Goal: Task Accomplishment & Management: Manage account settings

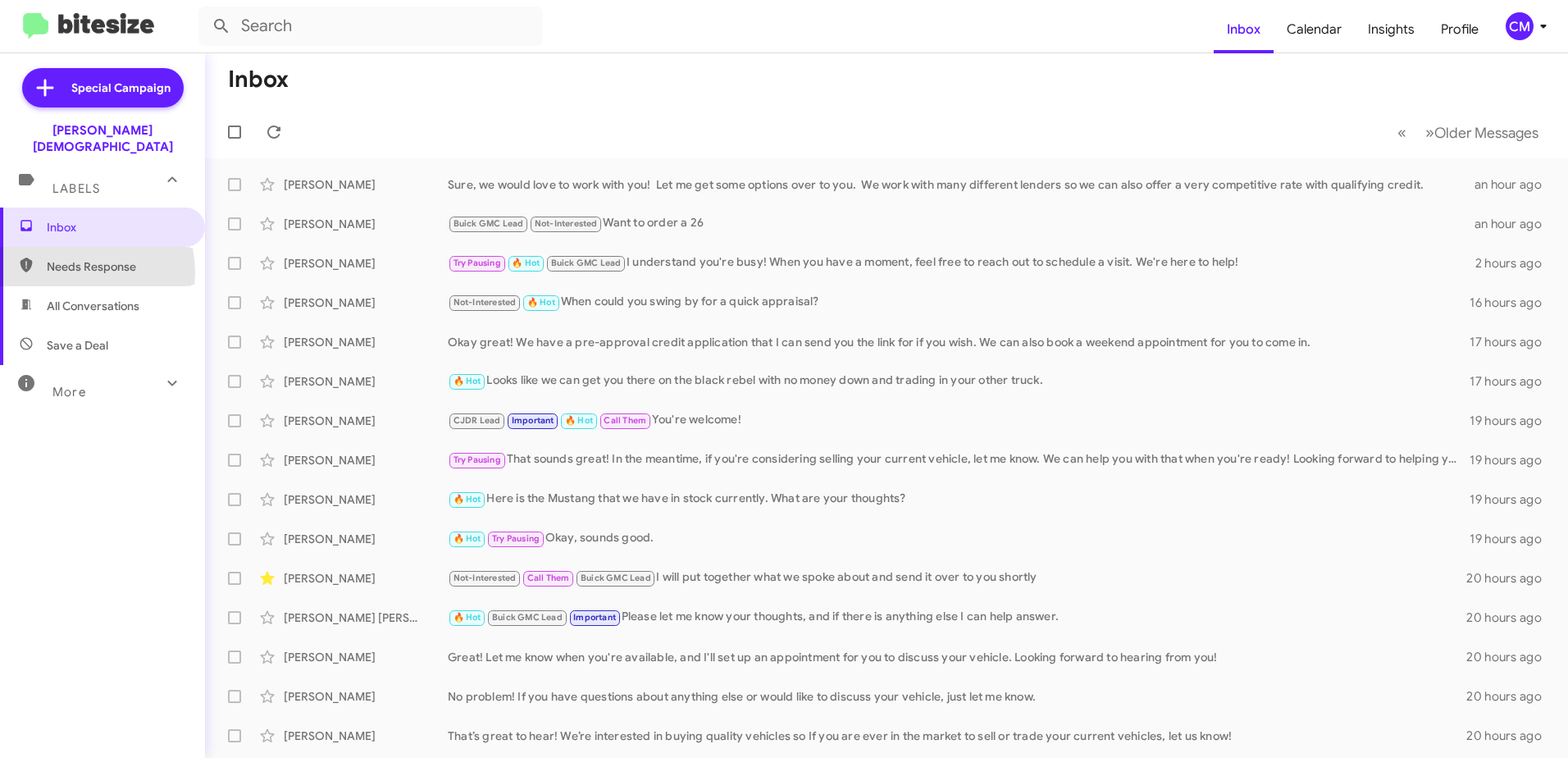
click at [77, 259] on span "Needs Response" at bounding box center [116, 266] width 139 height 17
type input "in:needs-response"
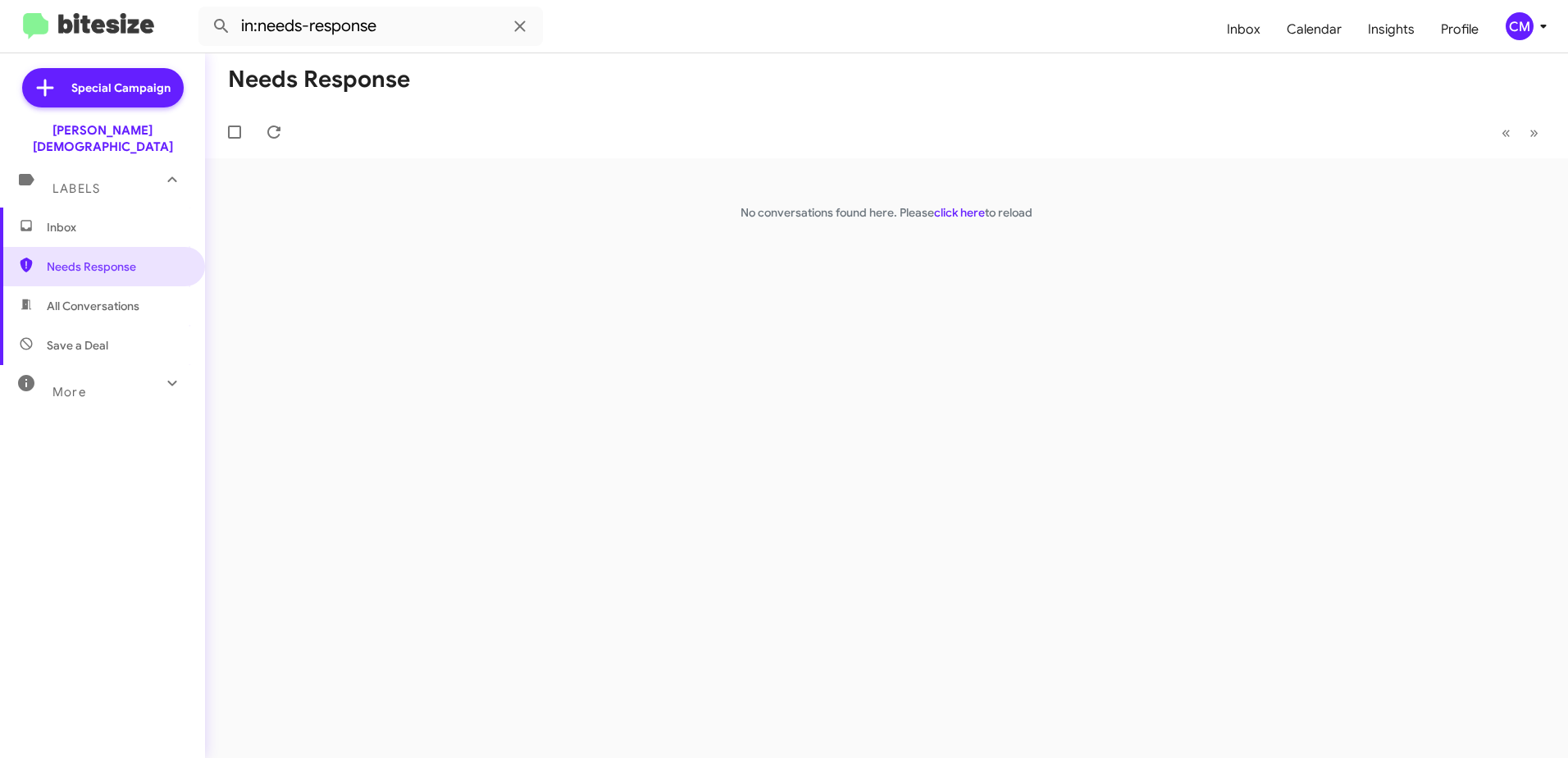
click at [91, 219] on span "Inbox" at bounding box center [116, 227] width 139 height 17
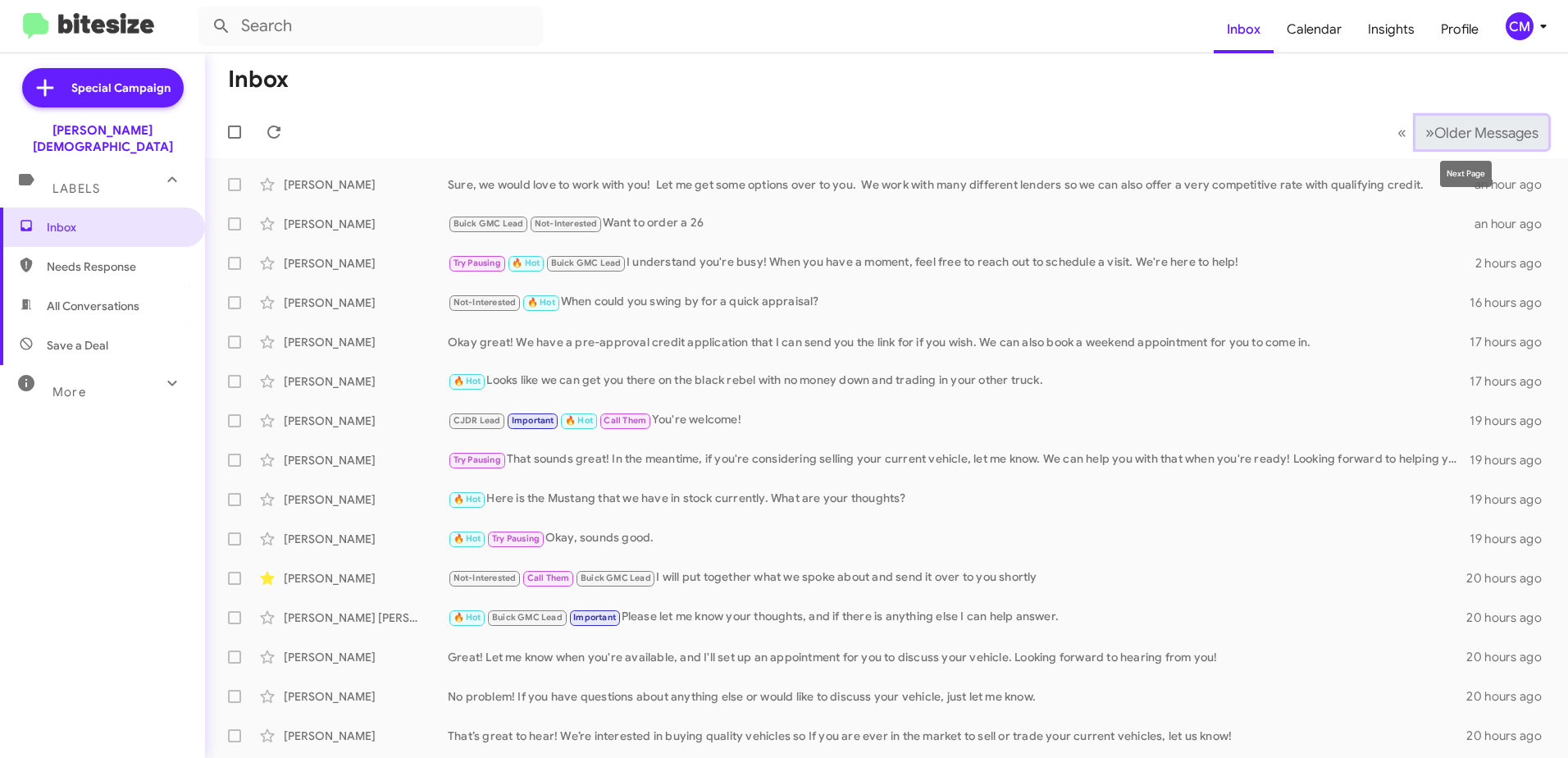
click at [1415, 129] on button "» Next Older Messages" at bounding box center [1481, 133] width 133 height 33
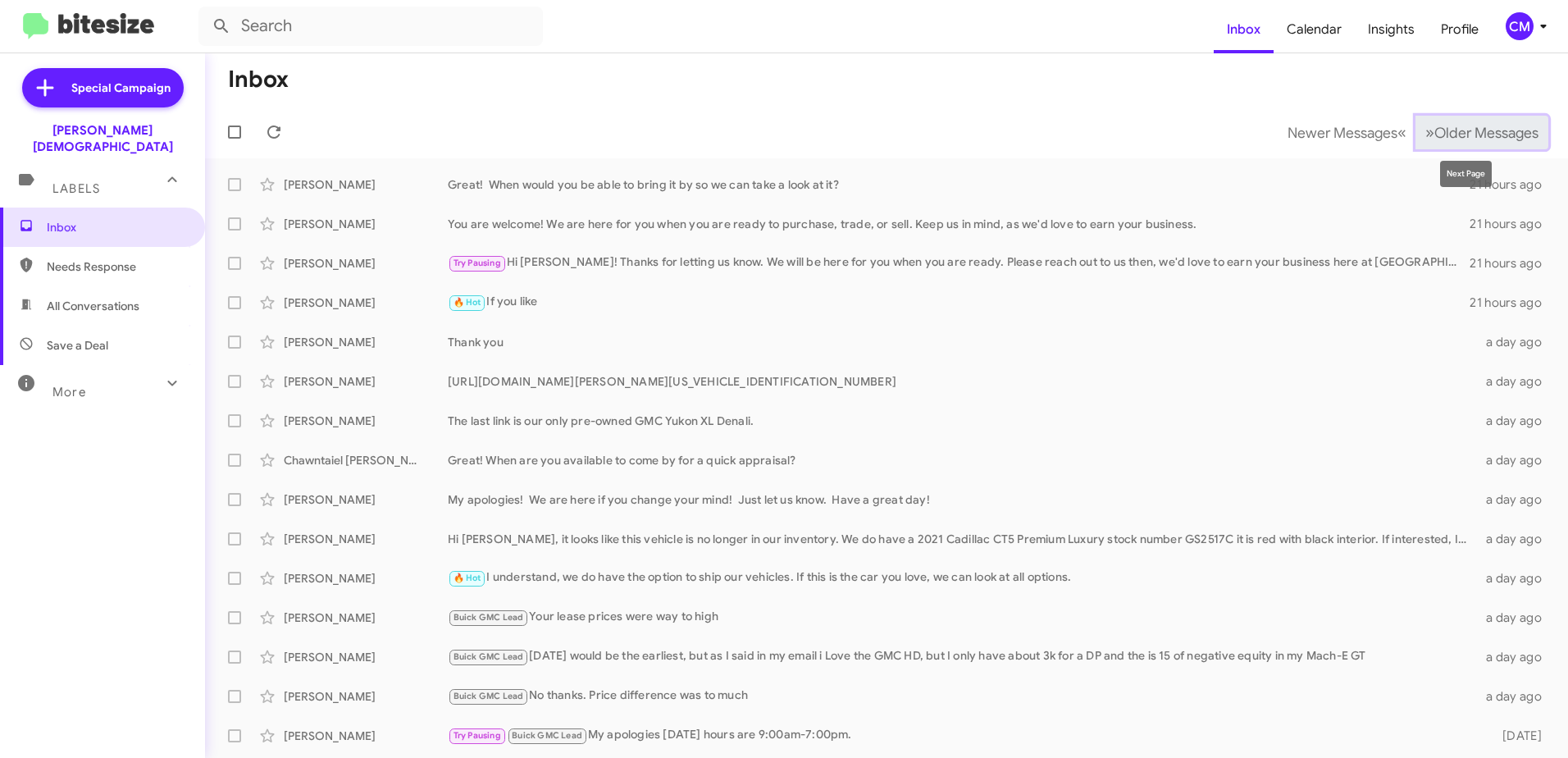
click at [1425, 132] on span "»" at bounding box center [1429, 132] width 9 height 20
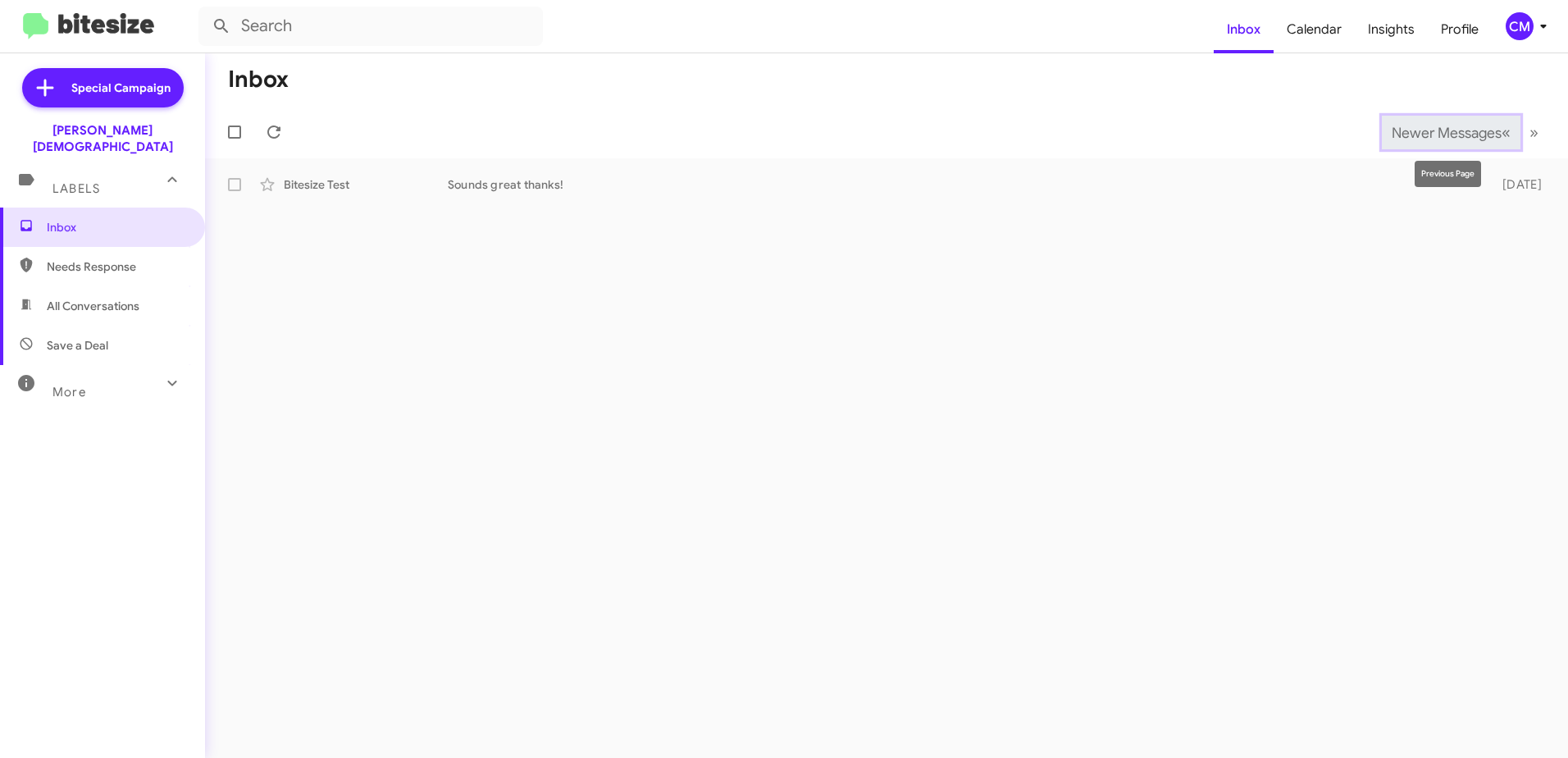
click at [1498, 131] on span "Newer Messages" at bounding box center [1446, 133] width 110 height 18
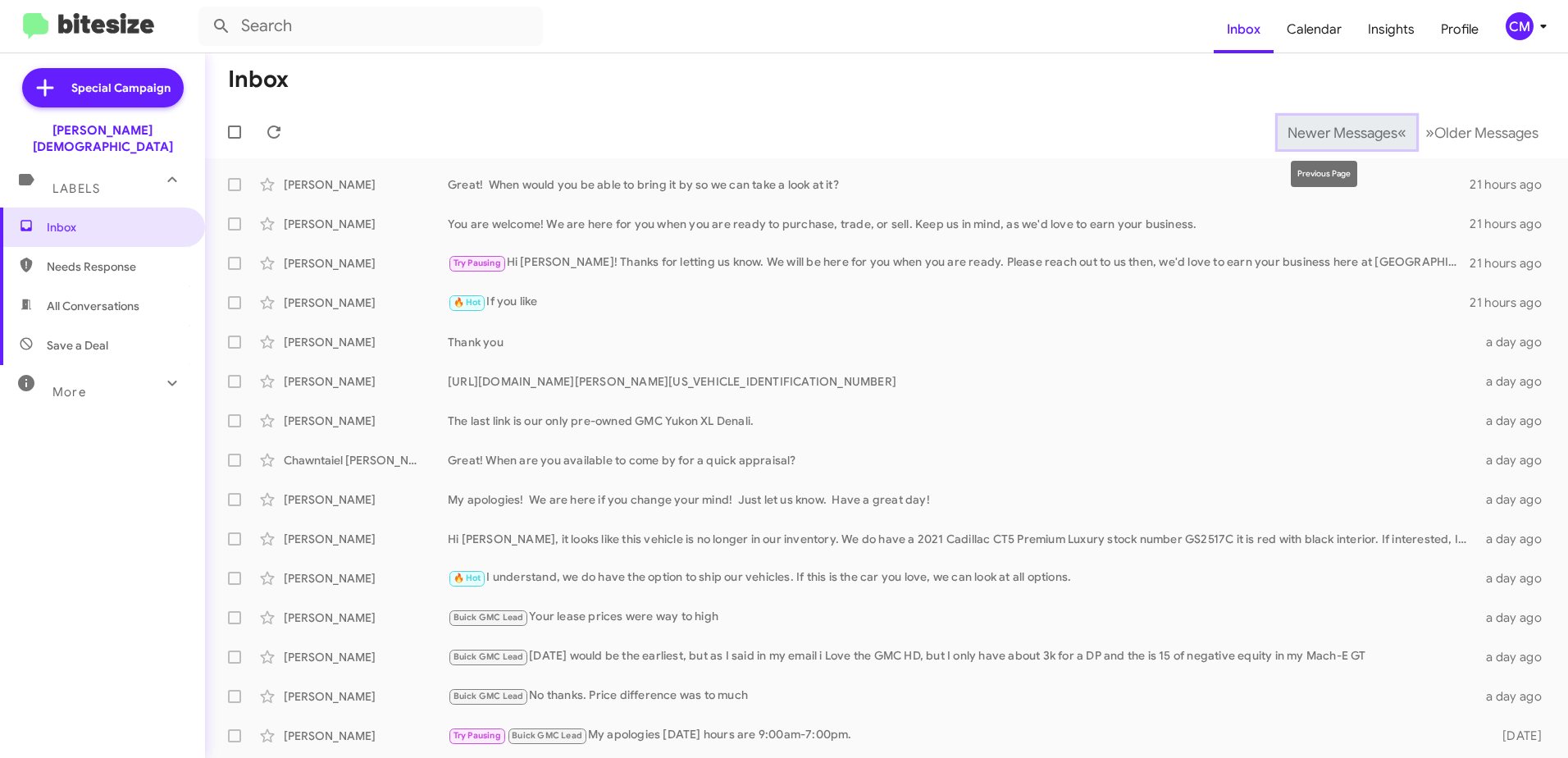
click at [1397, 125] on span "«" at bounding box center [1401, 132] width 9 height 20
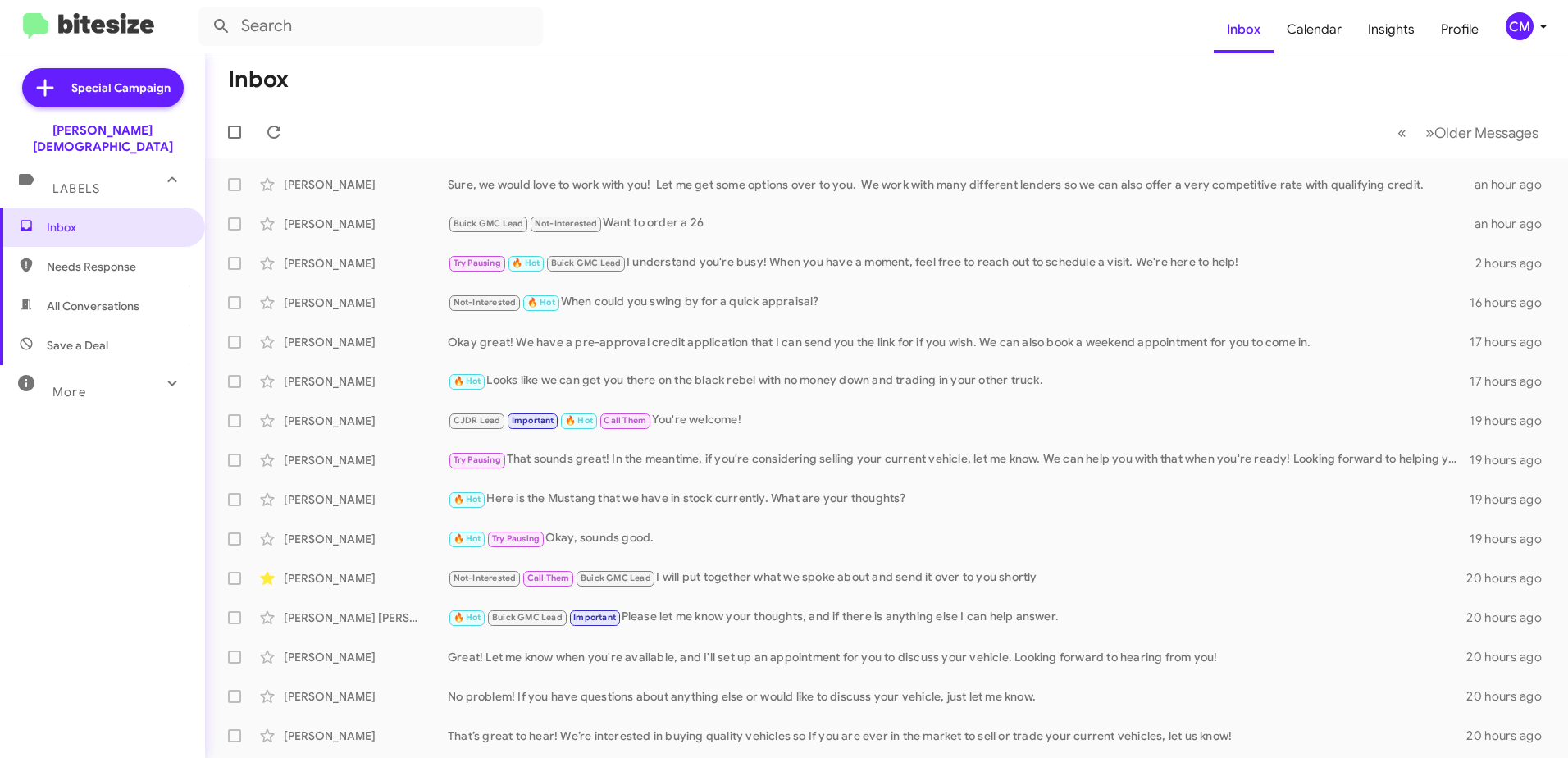
click at [1538, 20] on icon at bounding box center [1543, 26] width 20 height 20
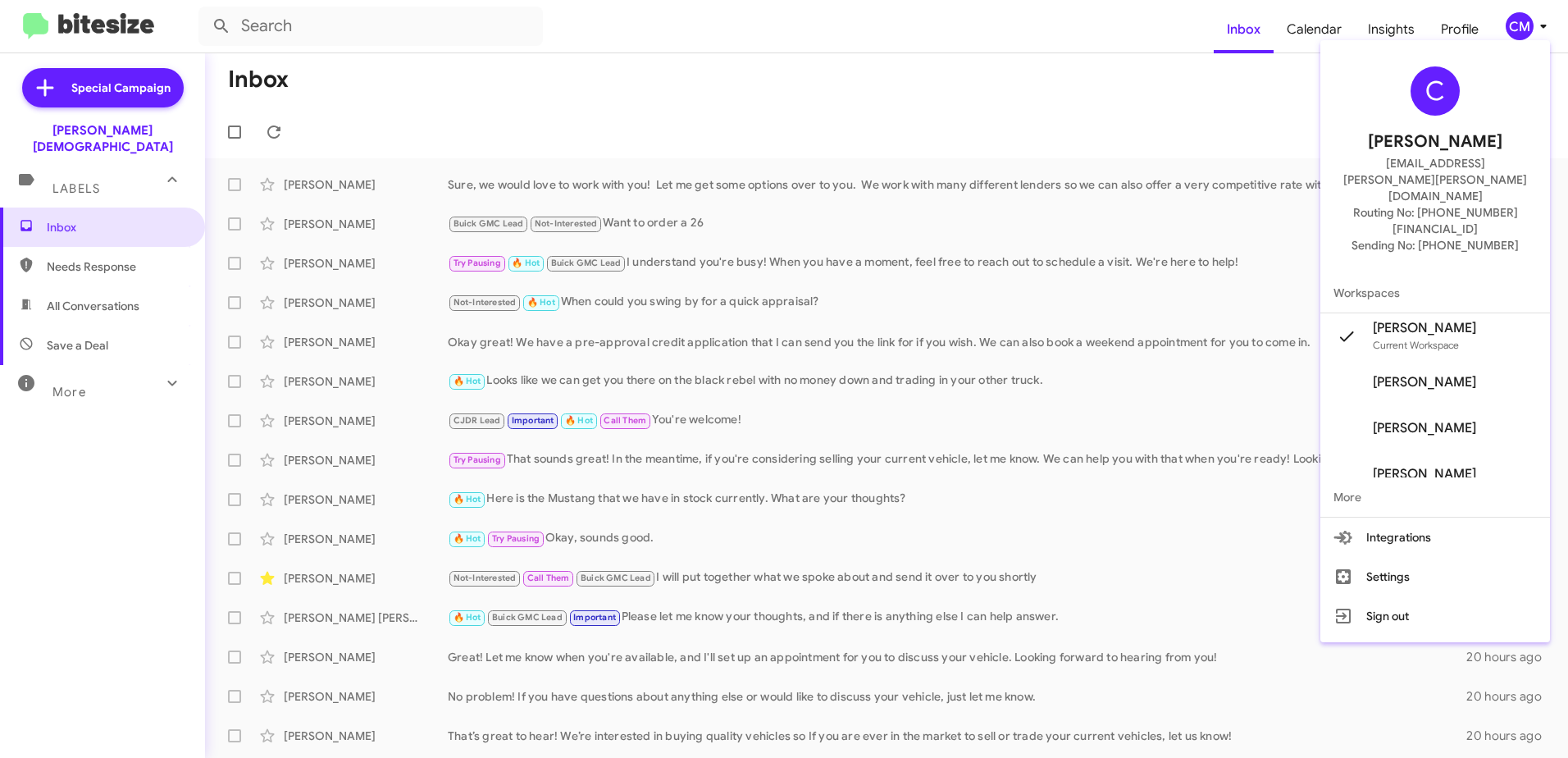
click at [1511, 18] on div at bounding box center [784, 379] width 1568 height 758
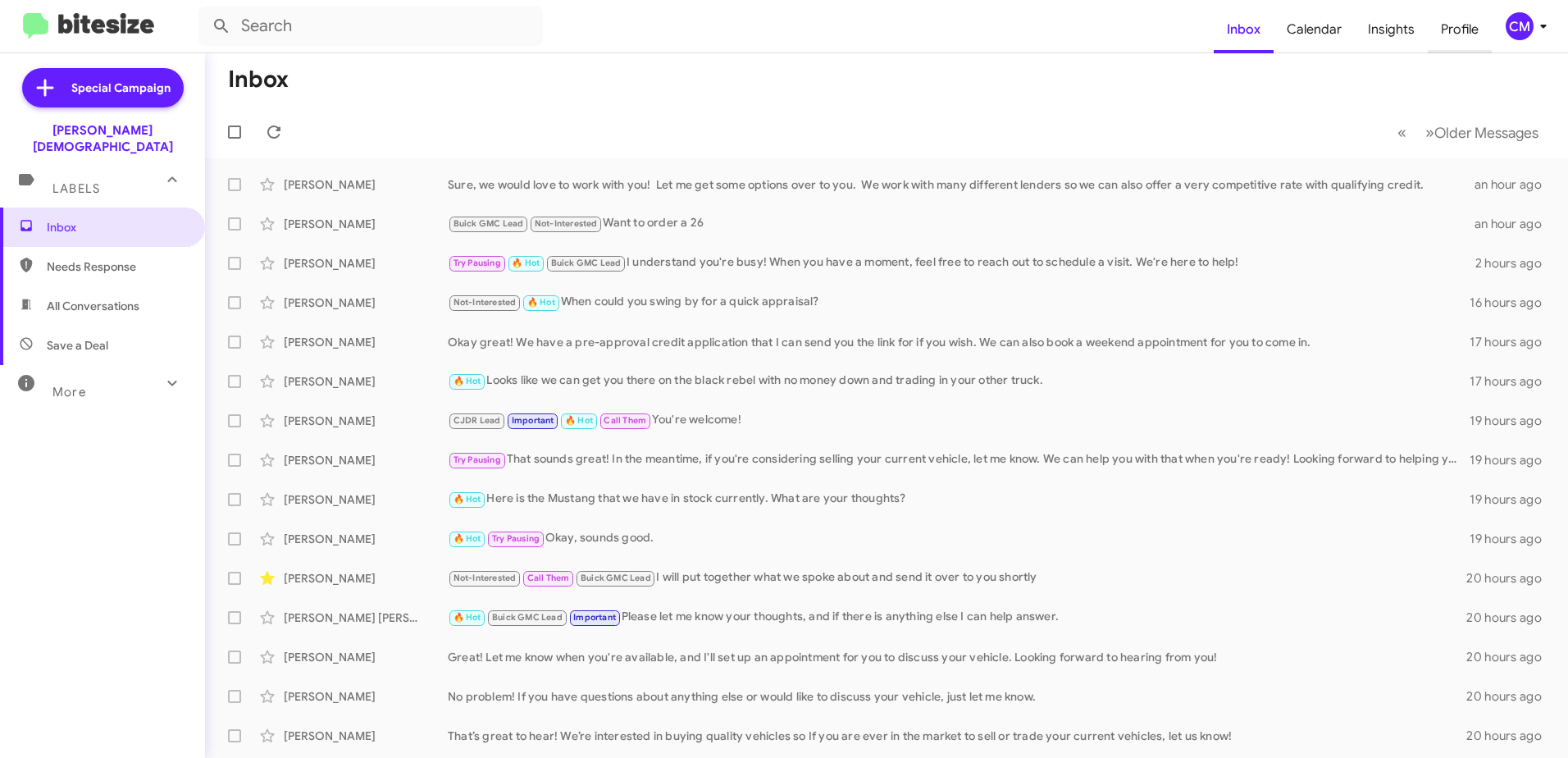
click at [1468, 28] on span "Profile" at bounding box center [1460, 29] width 64 height 48
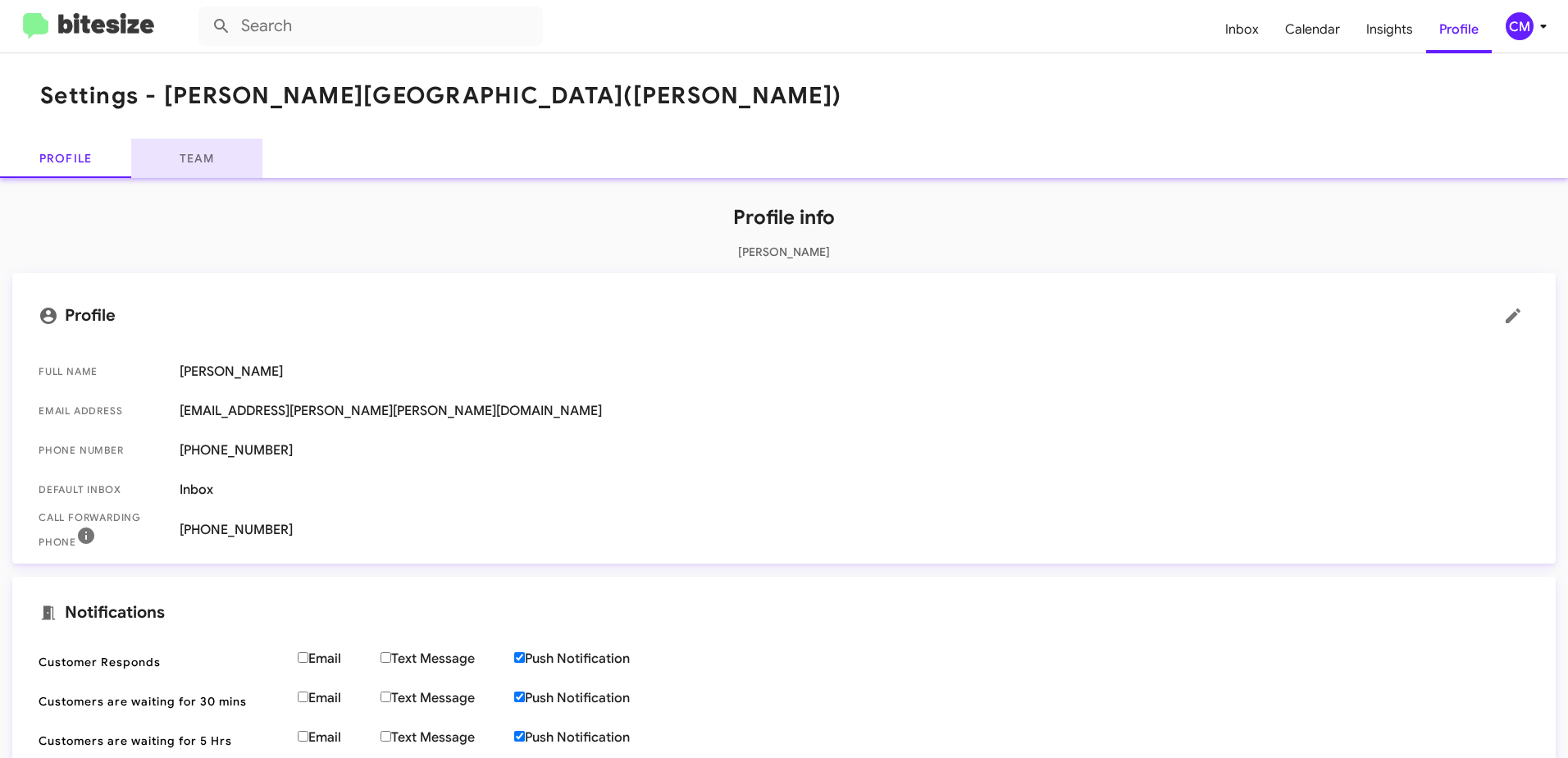
click at [203, 162] on link "Team" at bounding box center [197, 158] width 132 height 39
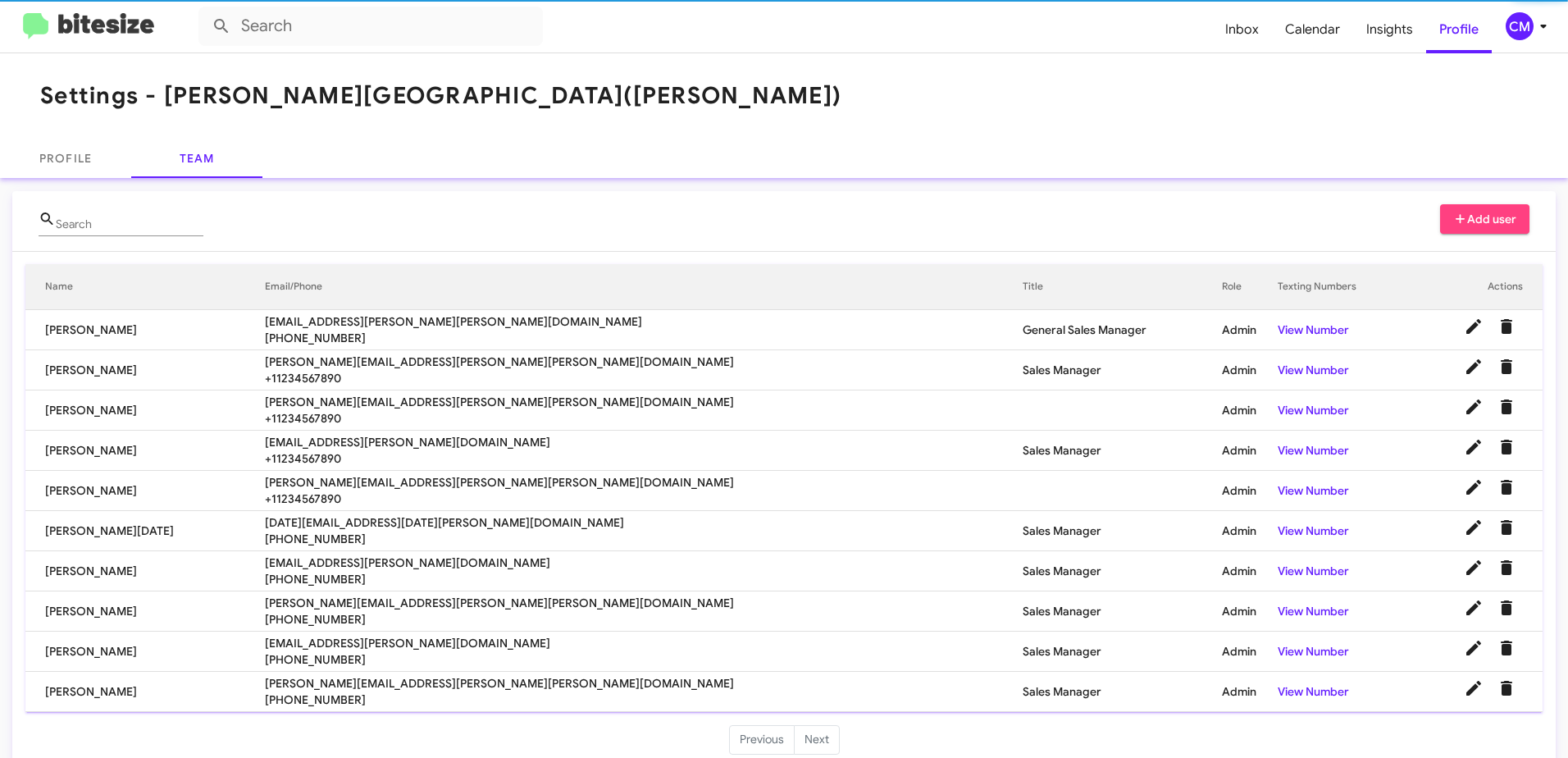
click at [1475, 215] on span "Add user" at bounding box center [1485, 219] width 64 height 29
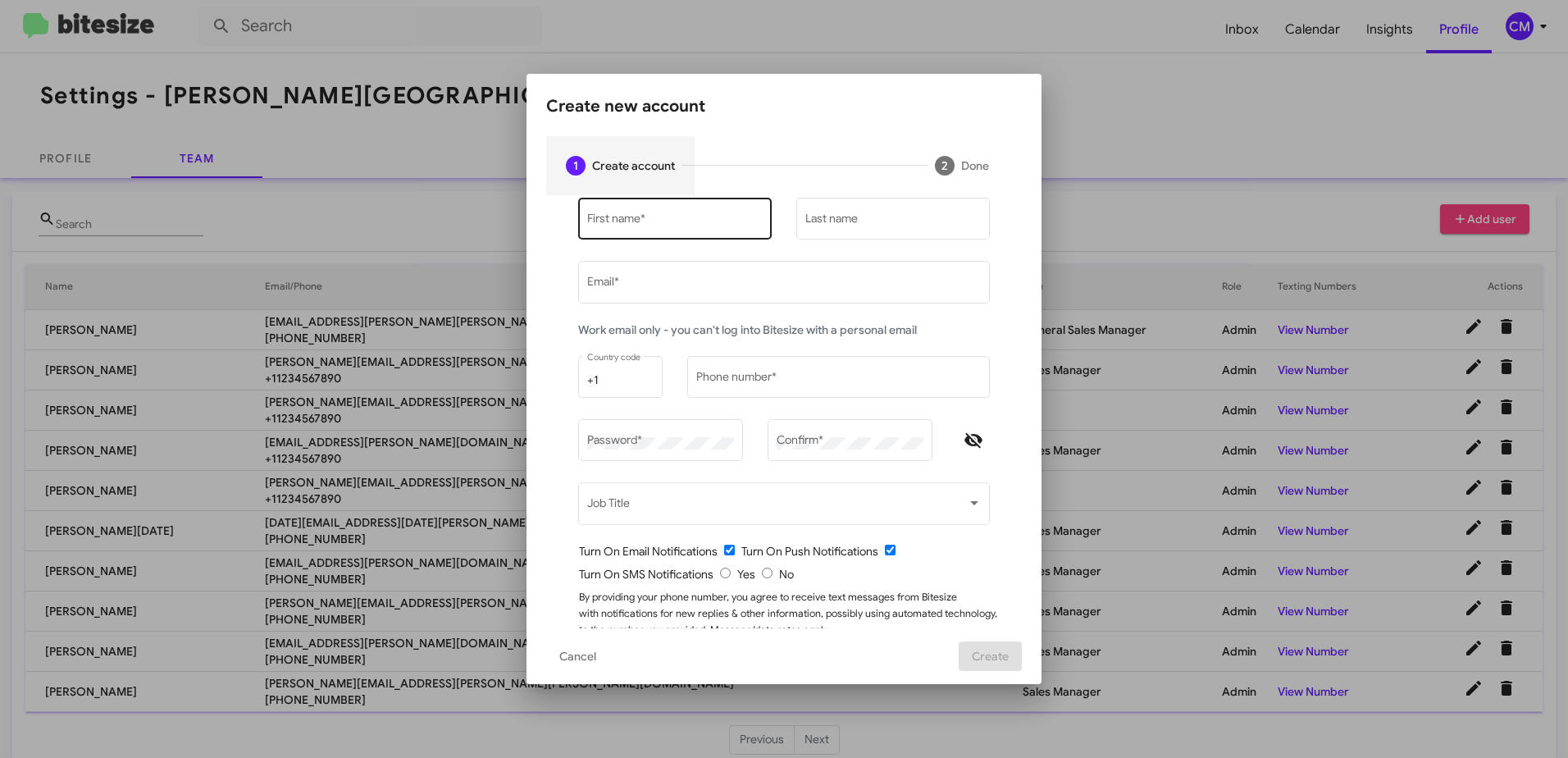
click at [695, 216] on input "First name *" at bounding box center [675, 221] width 176 height 13
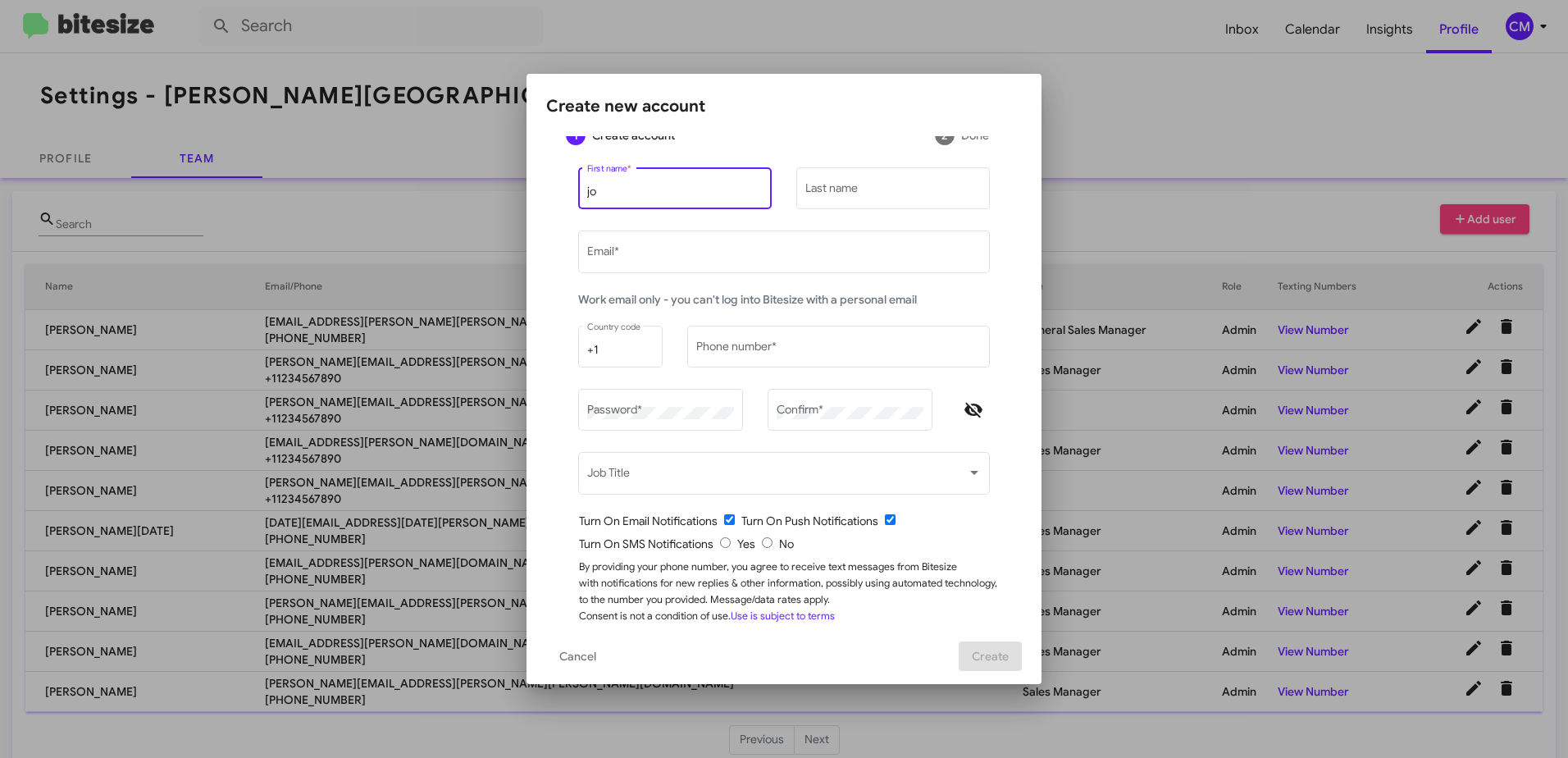
scroll to position [45, 0]
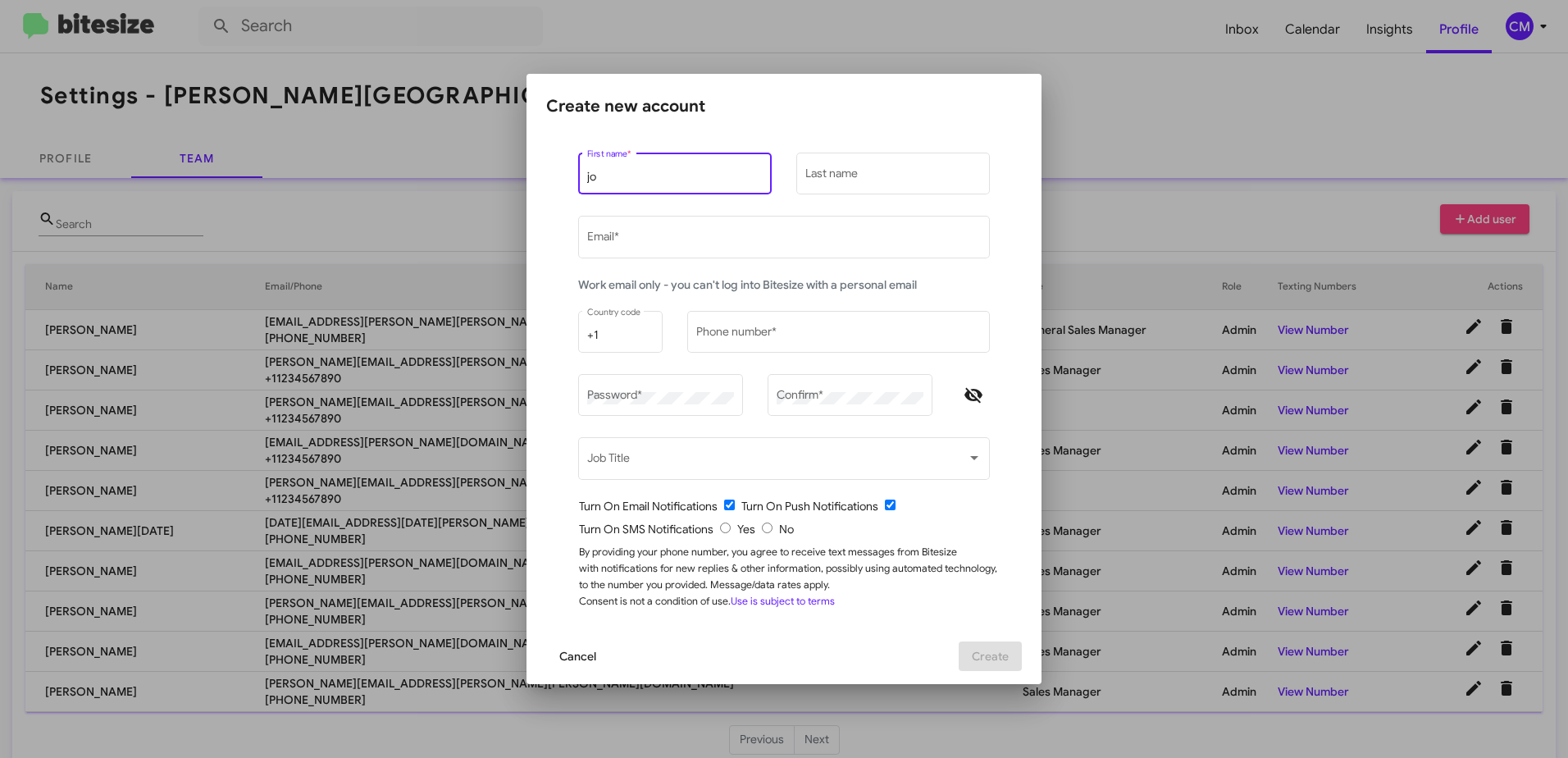
type input "jo"
click at [590, 649] on span "Cancel" at bounding box center [577, 657] width 37 height 29
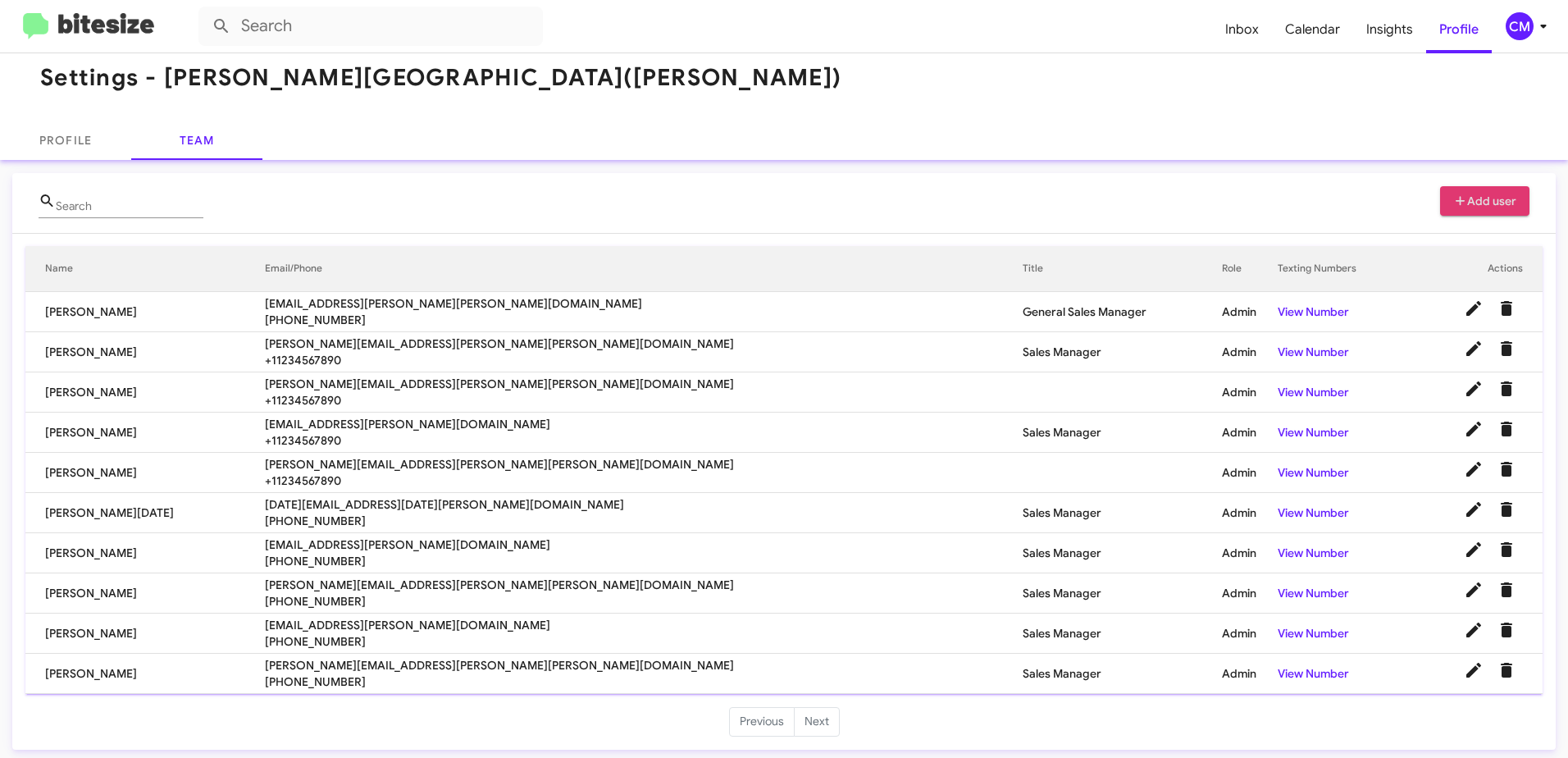
scroll to position [23, 0]
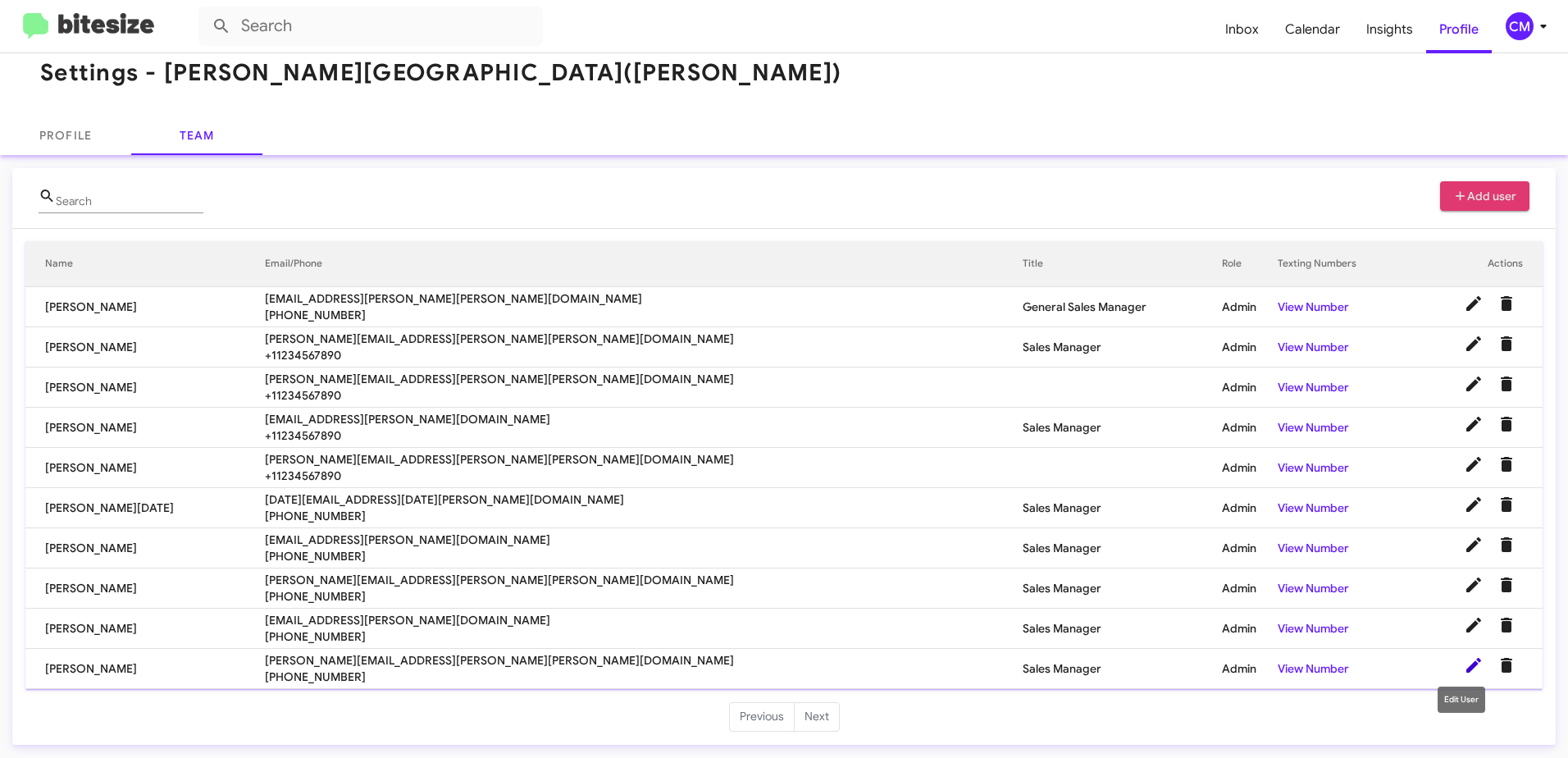
click at [1464, 665] on icon at bounding box center [1473, 665] width 20 height 20
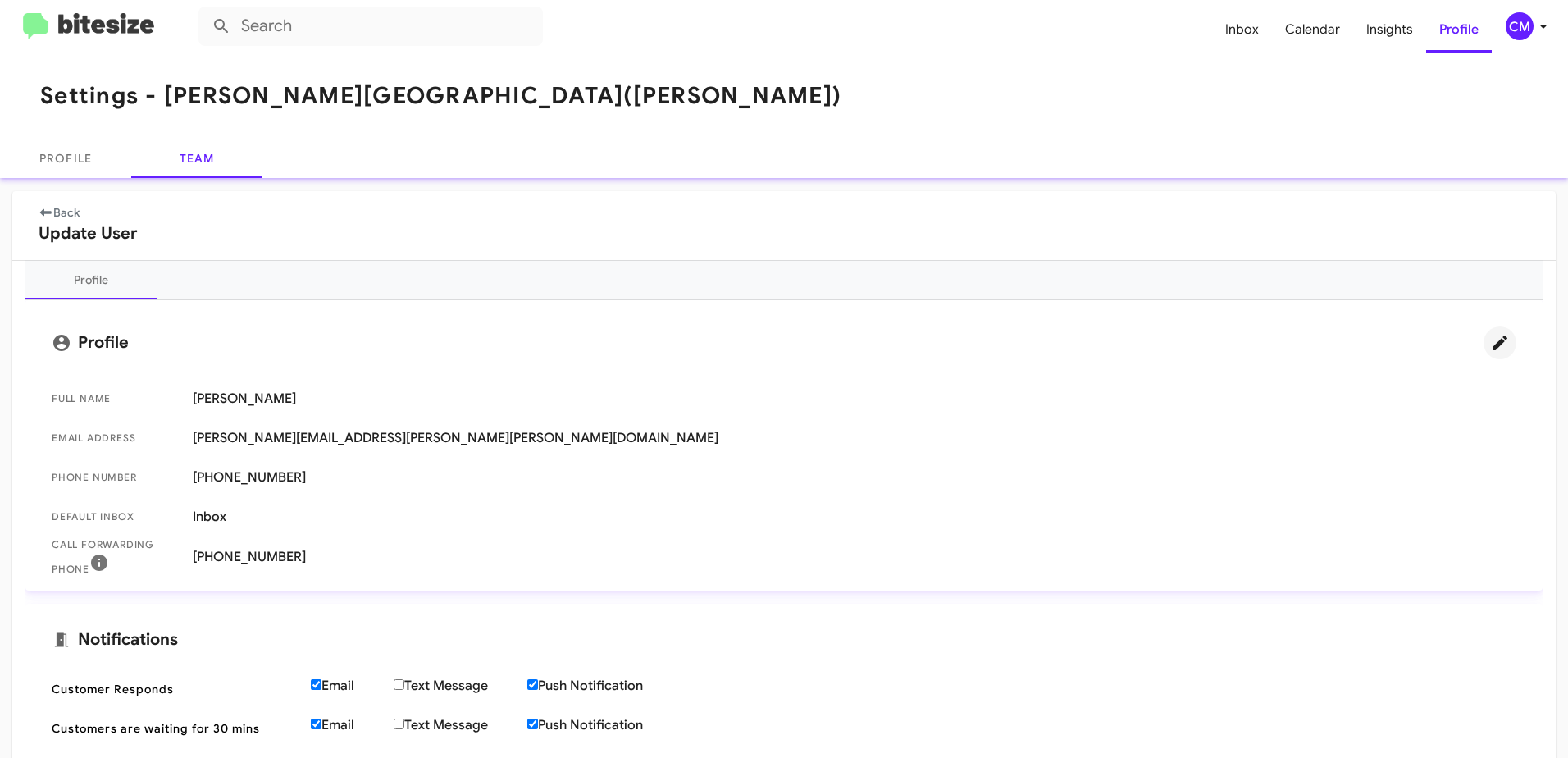
click at [1492, 343] on icon at bounding box center [1499, 342] width 15 height 15
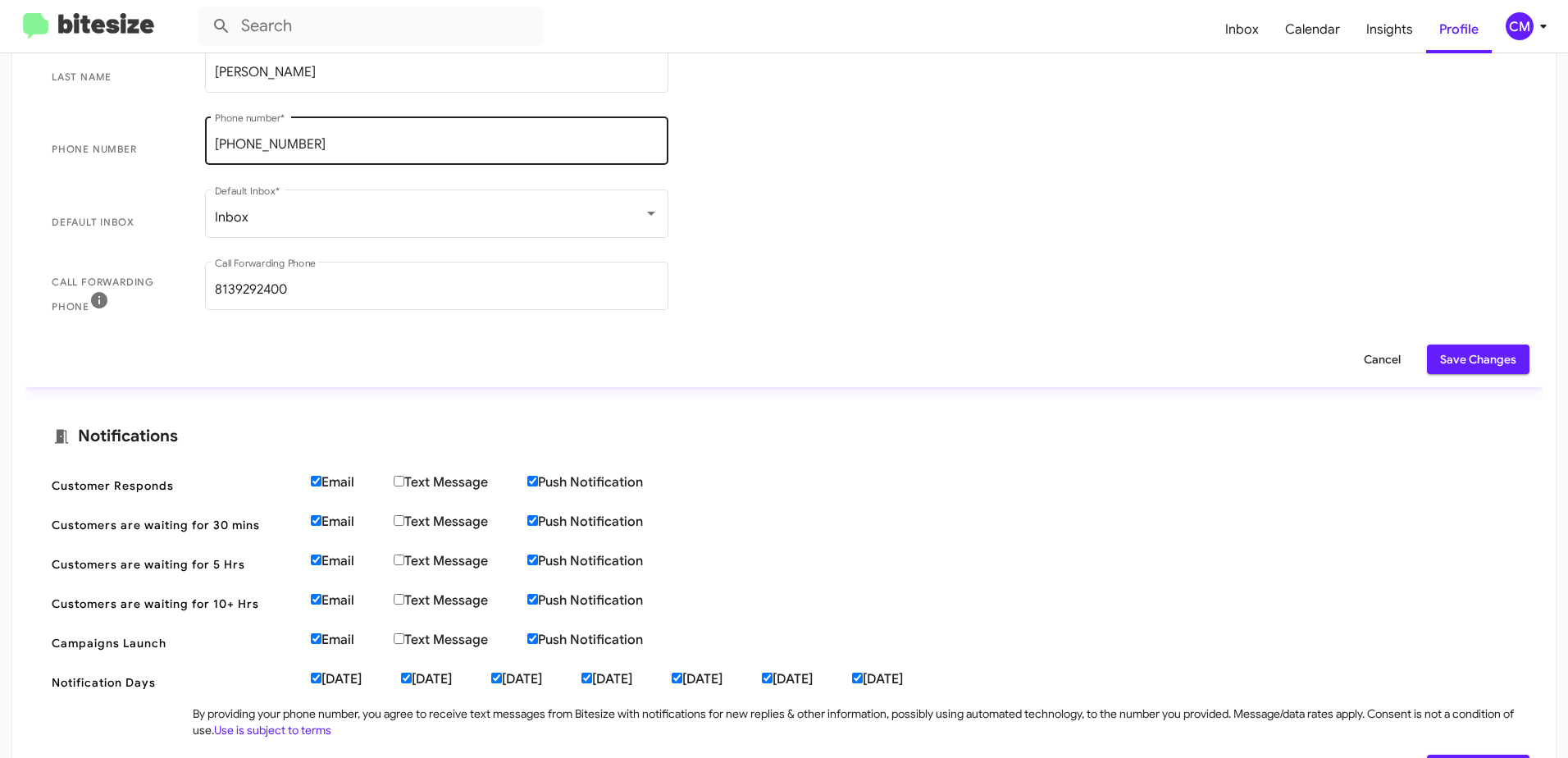
scroll to position [312, 0]
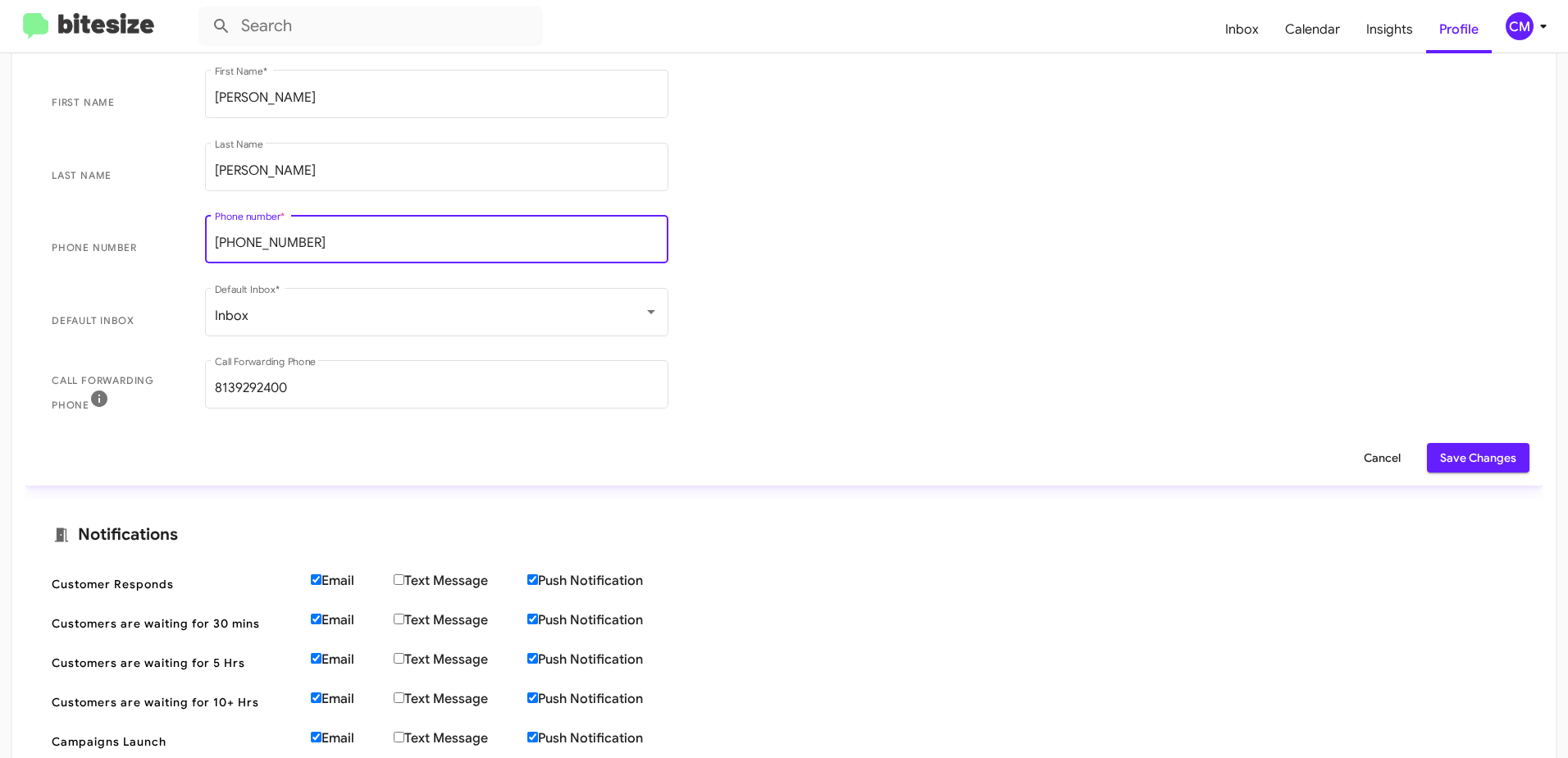
click at [283, 237] on input "[PHONE_NUMBER]" at bounding box center [436, 242] width 444 height 15
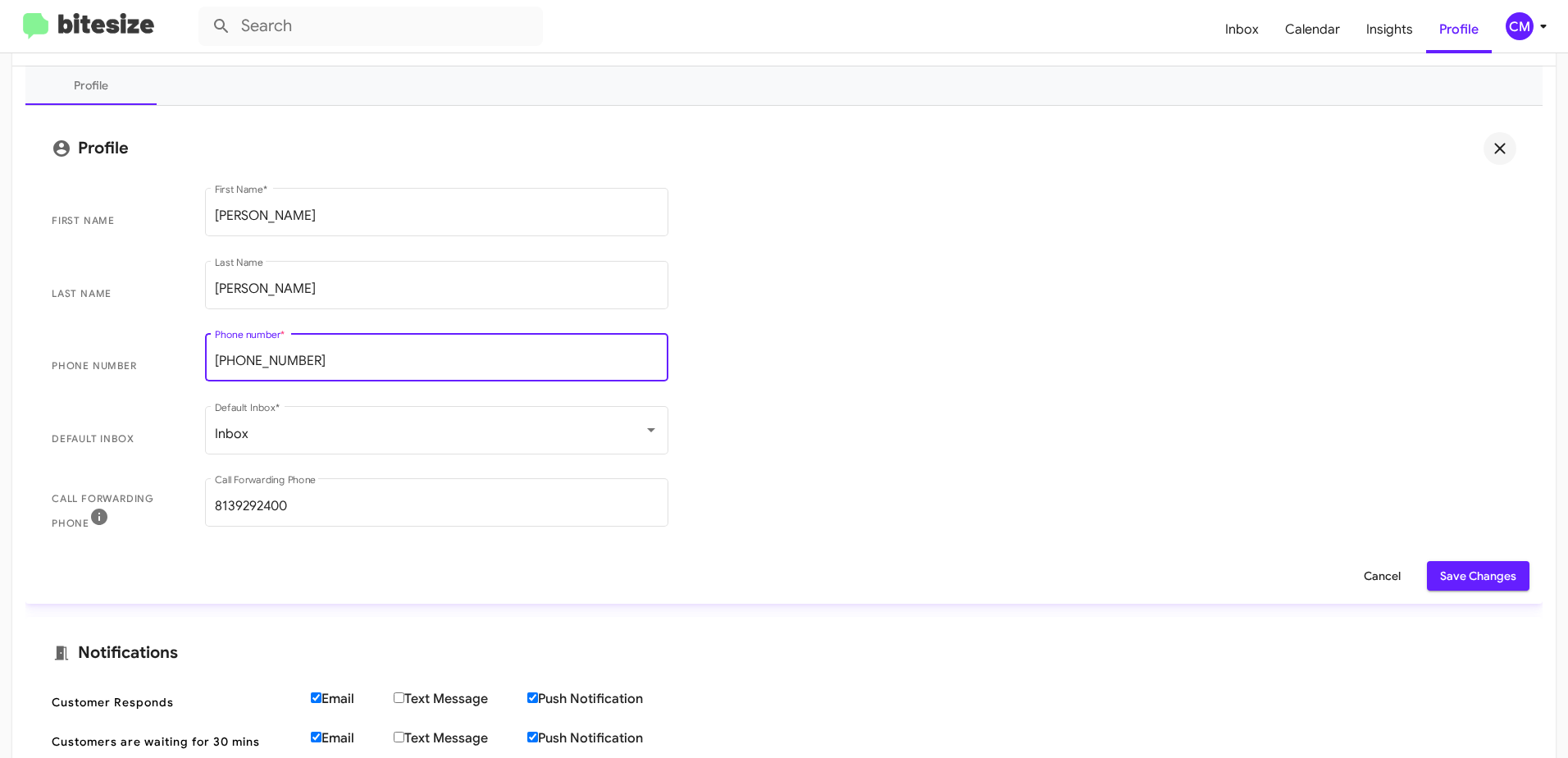
scroll to position [0, 0]
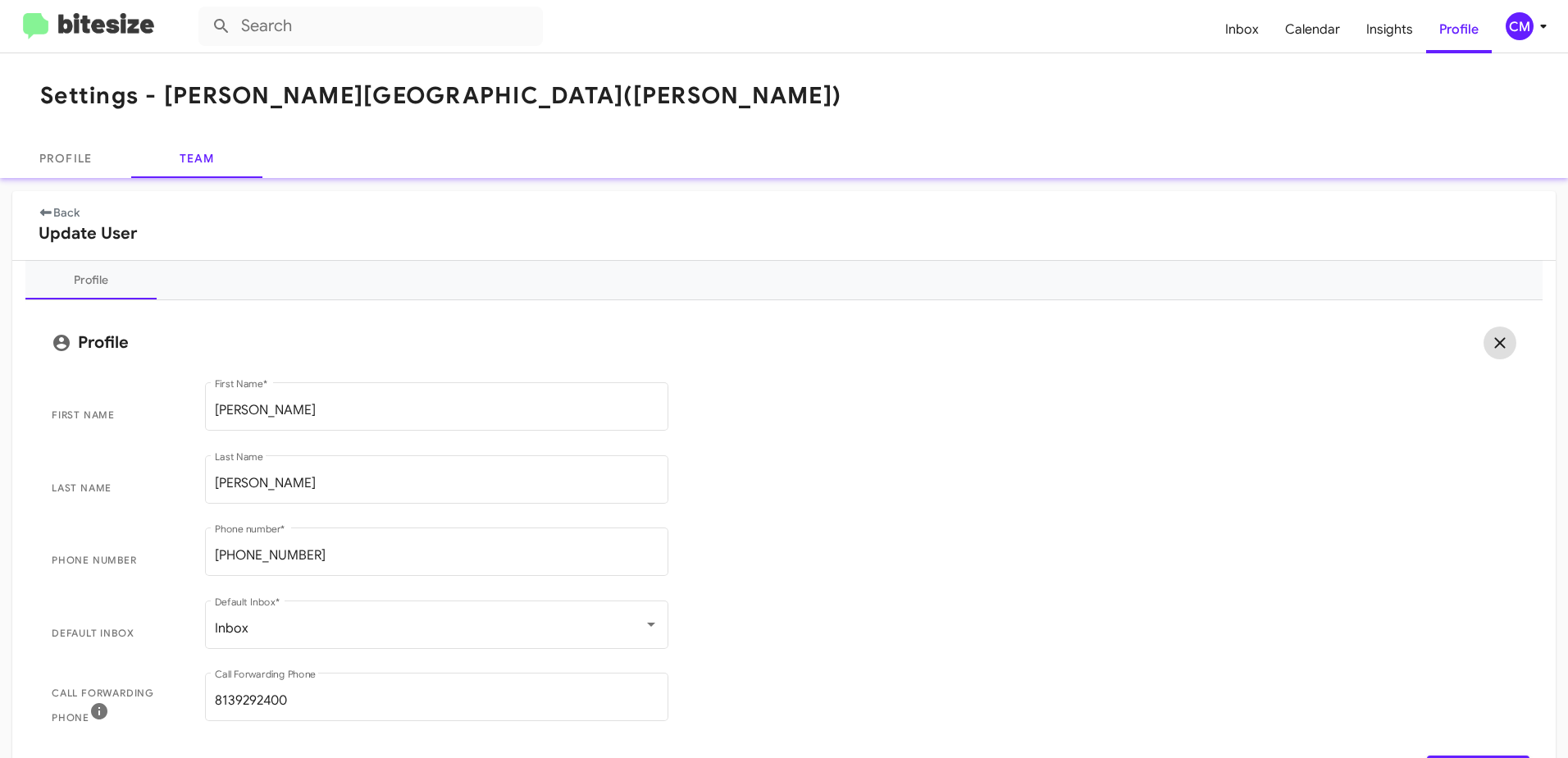
click at [1490, 341] on icon at bounding box center [1500, 342] width 20 height 20
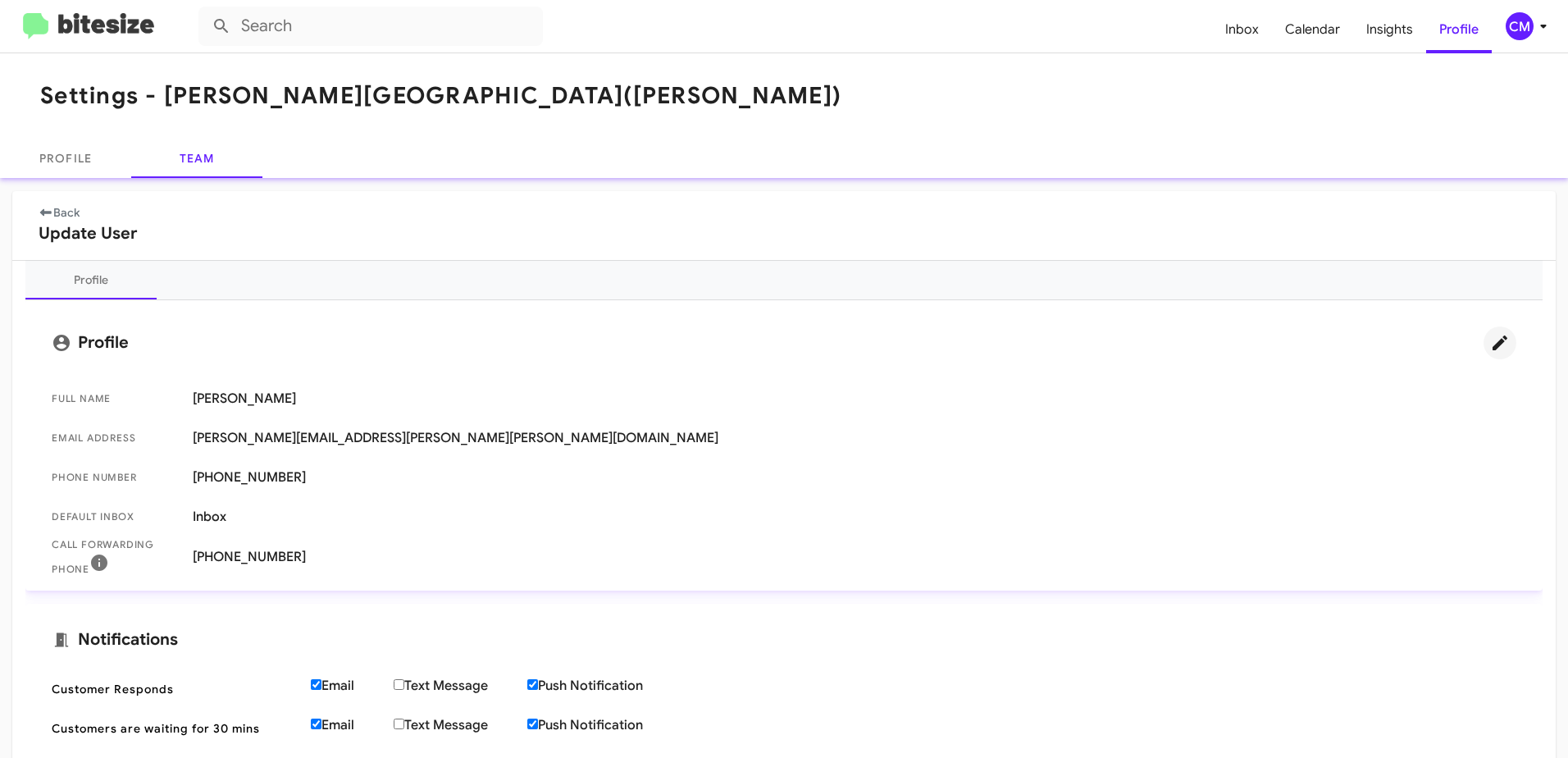
click at [1492, 344] on icon at bounding box center [1499, 342] width 15 height 15
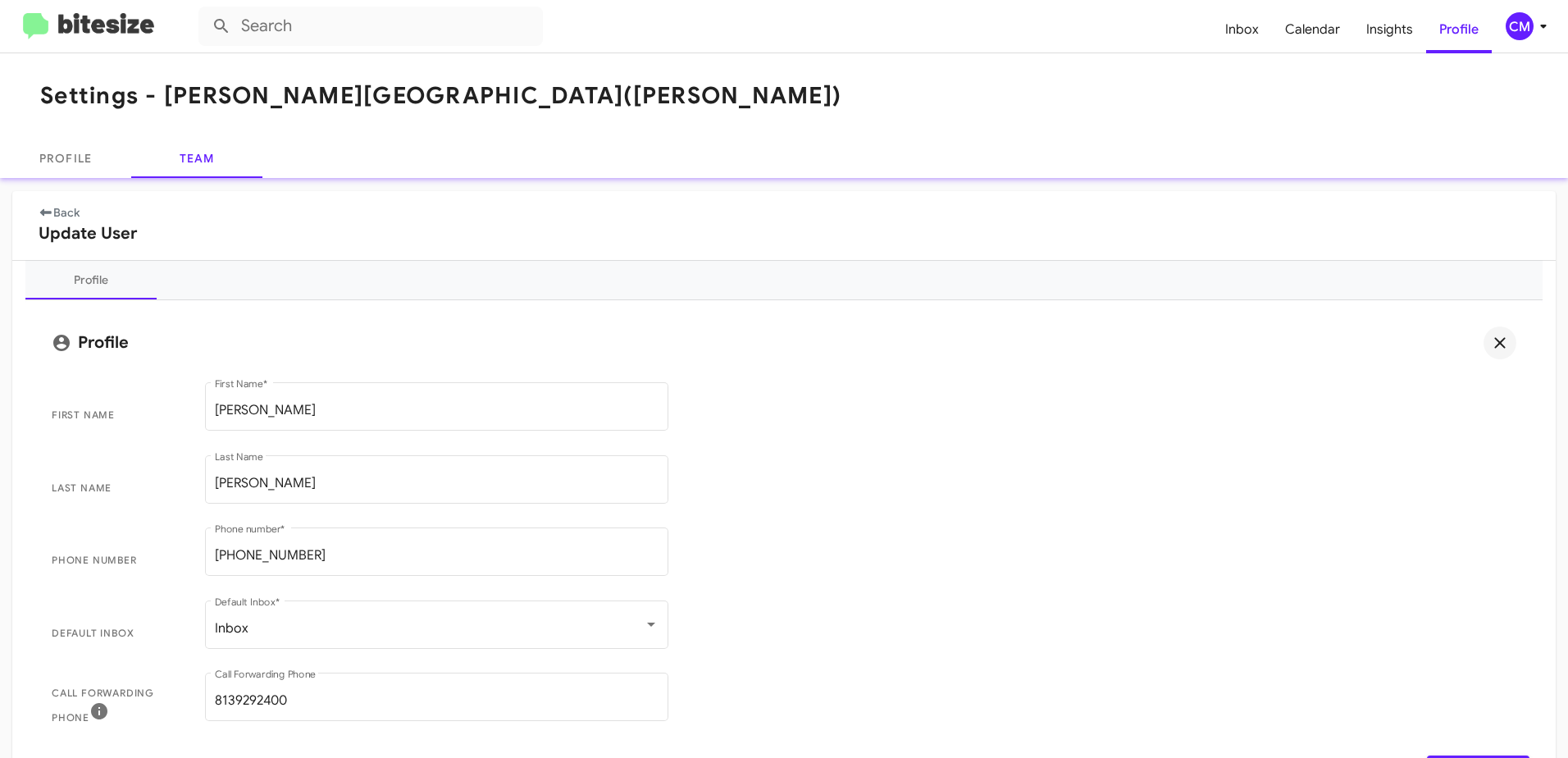
click at [66, 214] on link "Back" at bounding box center [59, 212] width 41 height 15
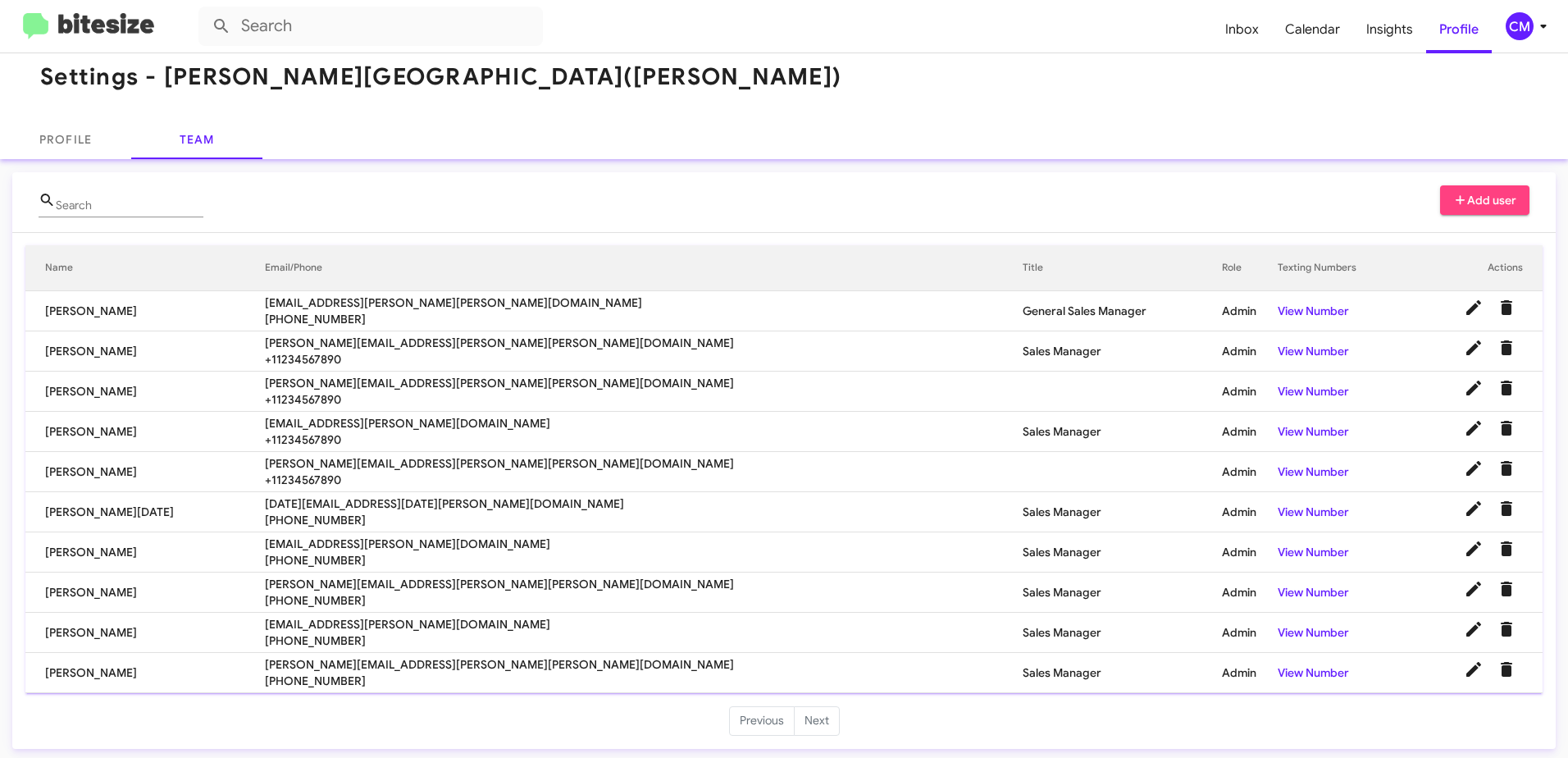
scroll to position [23, 0]
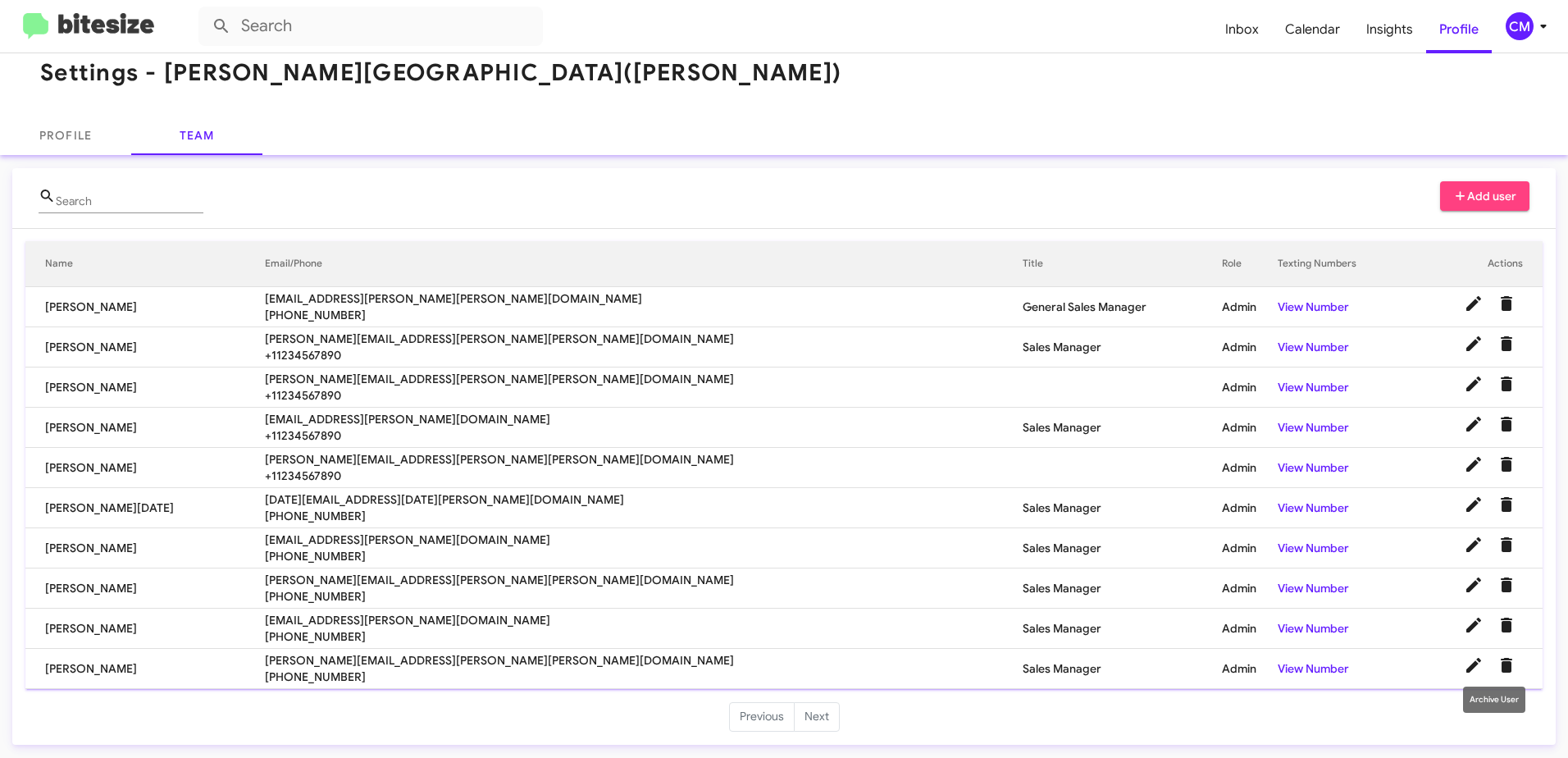
click at [1501, 665] on icon "Delete User" at bounding box center [1507, 664] width 12 height 15
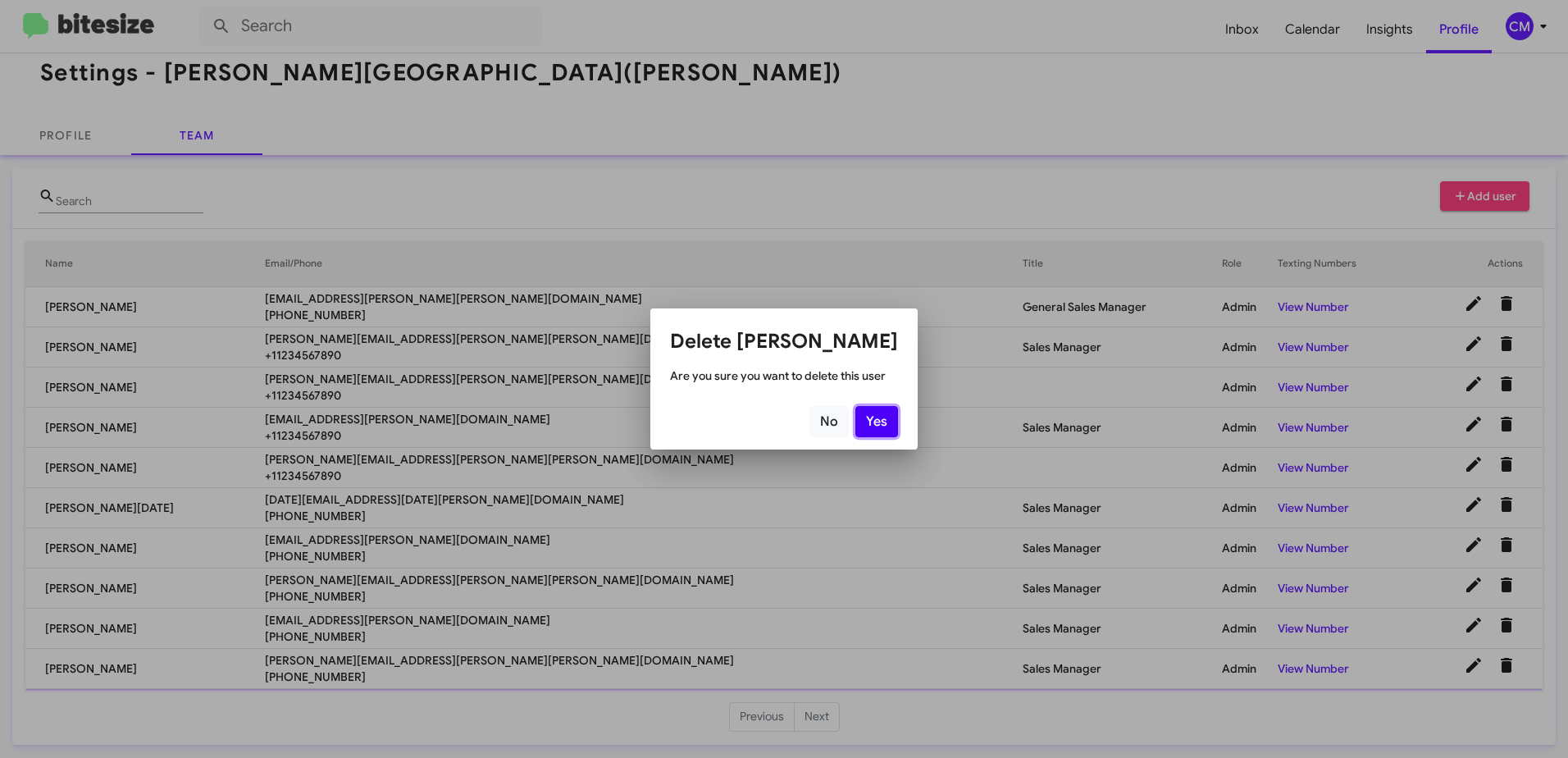
click at [872, 419] on button "Yes" at bounding box center [877, 421] width 43 height 31
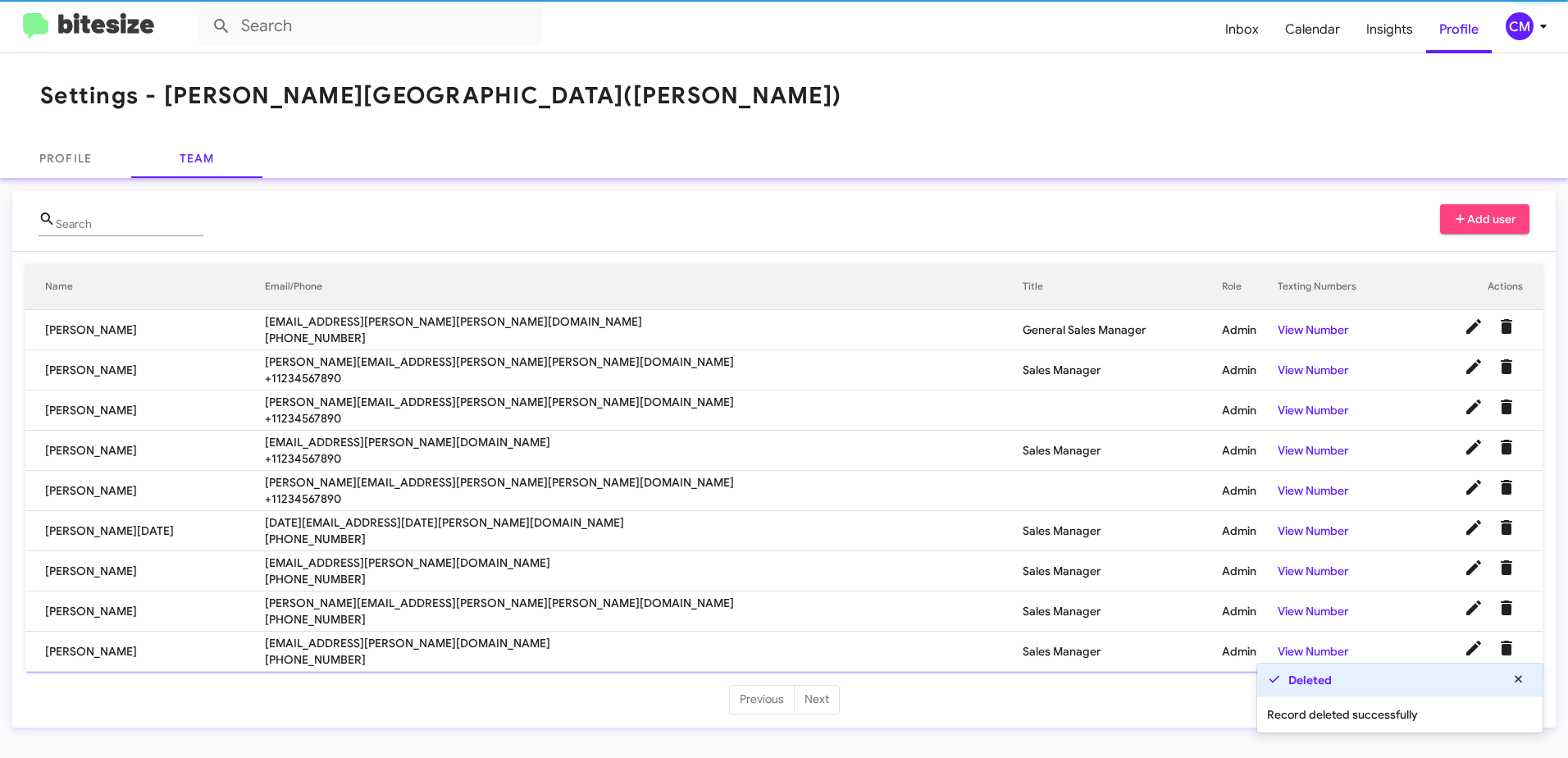
scroll to position [0, 0]
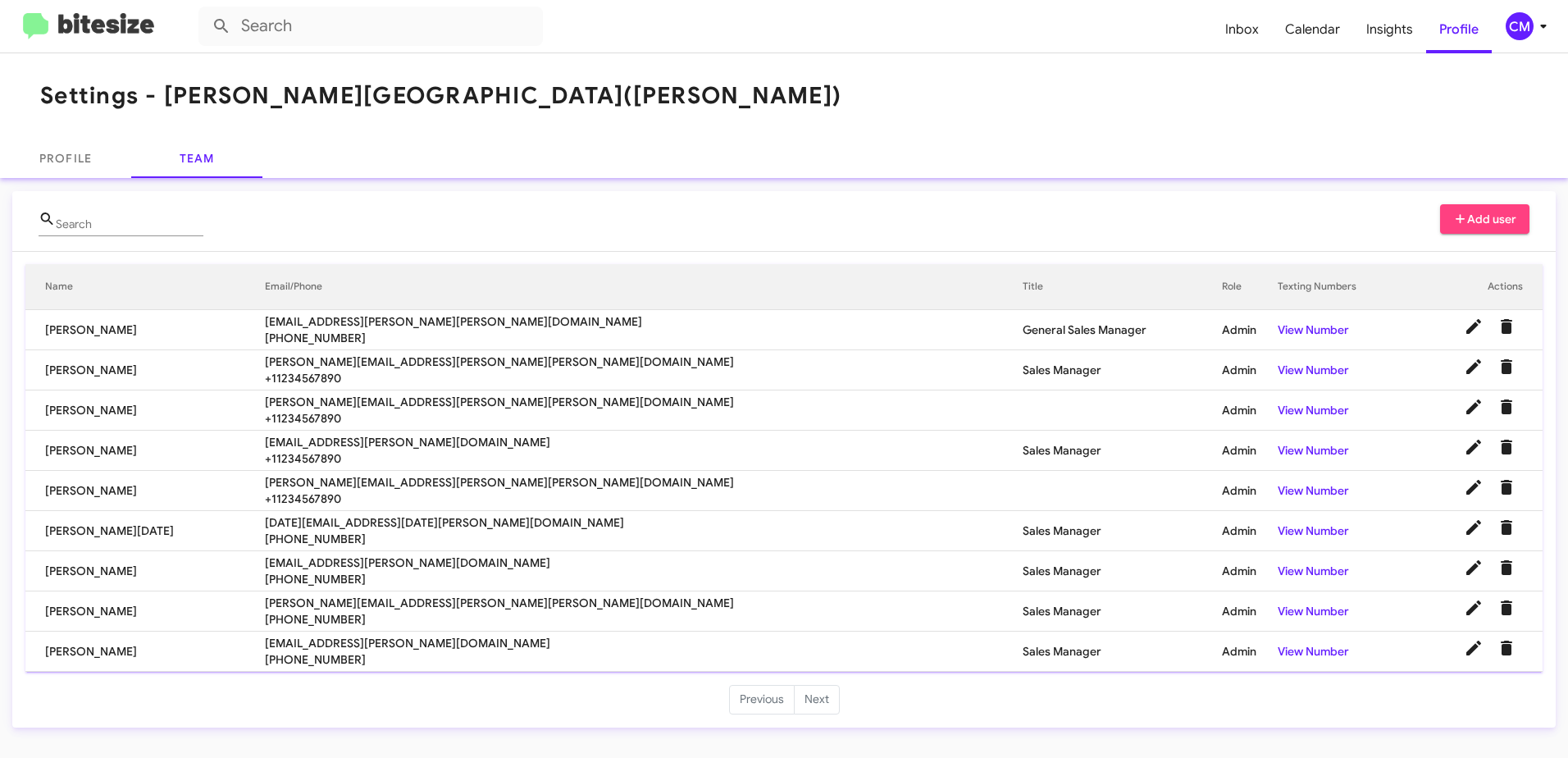
click at [1471, 224] on span "Add user" at bounding box center [1485, 219] width 64 height 29
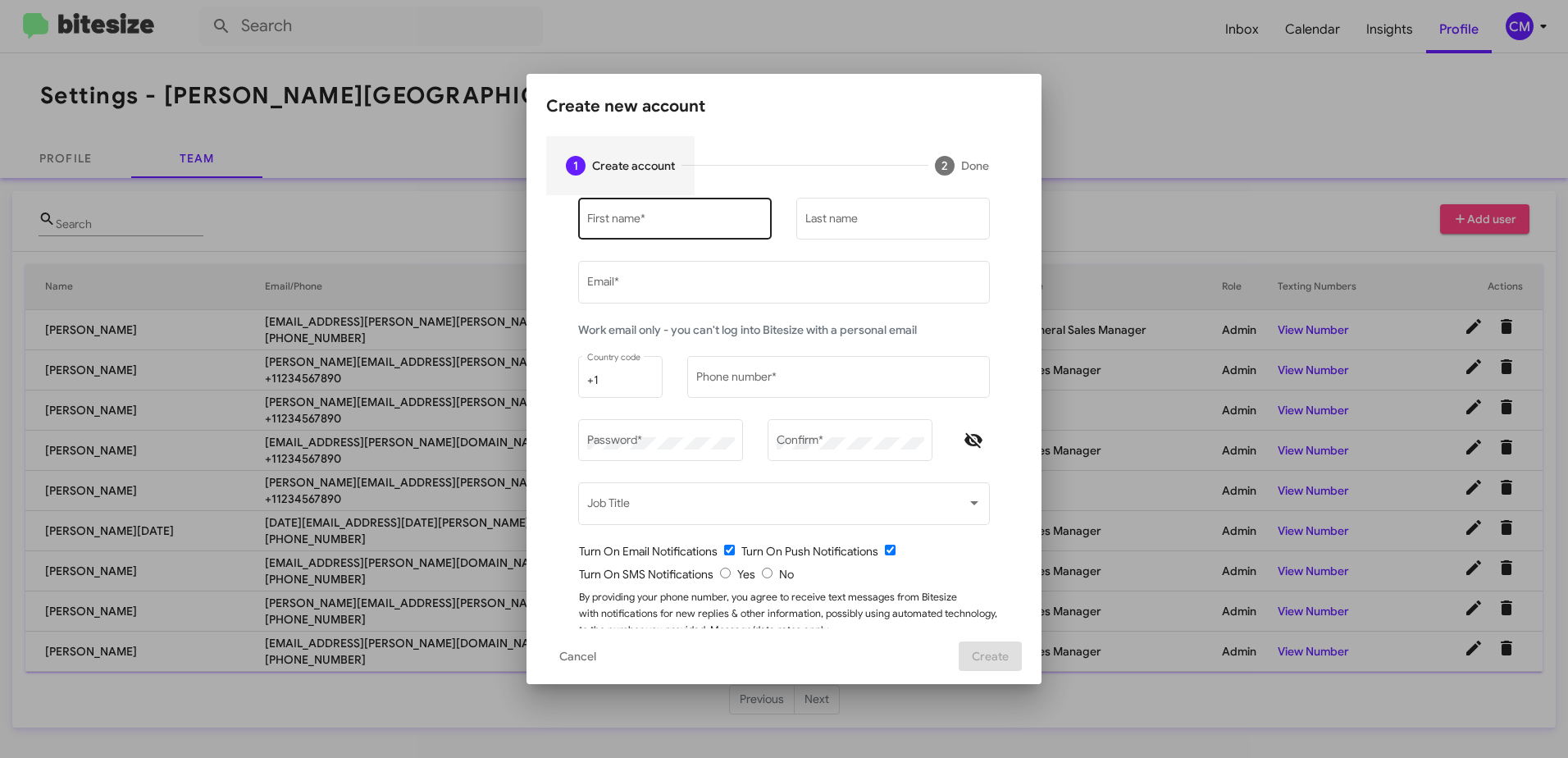
click at [669, 219] on input "First name *" at bounding box center [675, 221] width 176 height 13
type input "[PERSON_NAME]"
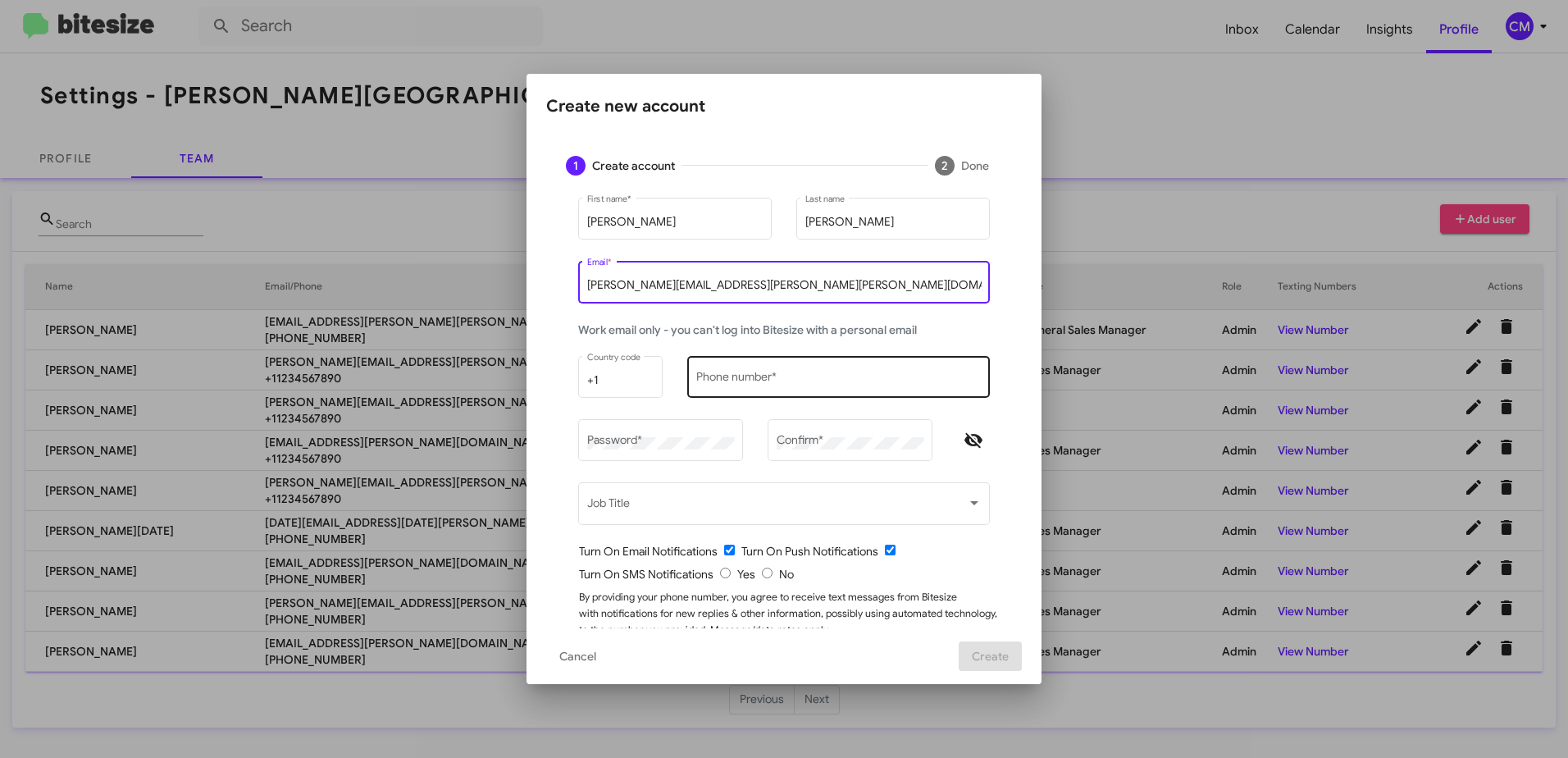
type input "[PERSON_NAME][EMAIL_ADDRESS][PERSON_NAME][PERSON_NAME][DOMAIN_NAME]"
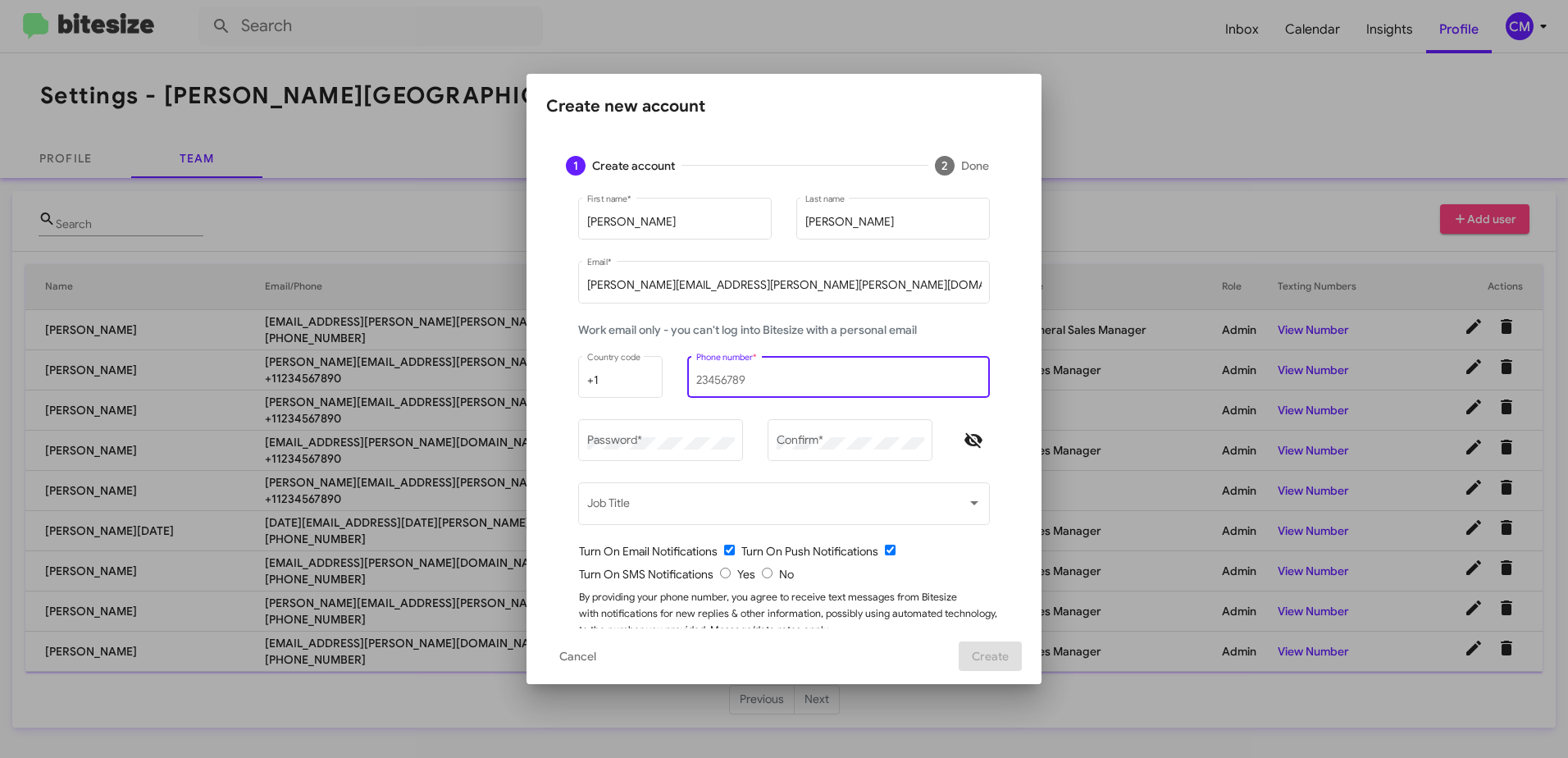
click at [732, 380] on input "Phone number *" at bounding box center [839, 379] width 286 height 13
paste input "16312195552"
click at [696, 377] on input "16312195552" at bounding box center [839, 379] width 286 height 13
type input "6312195552"
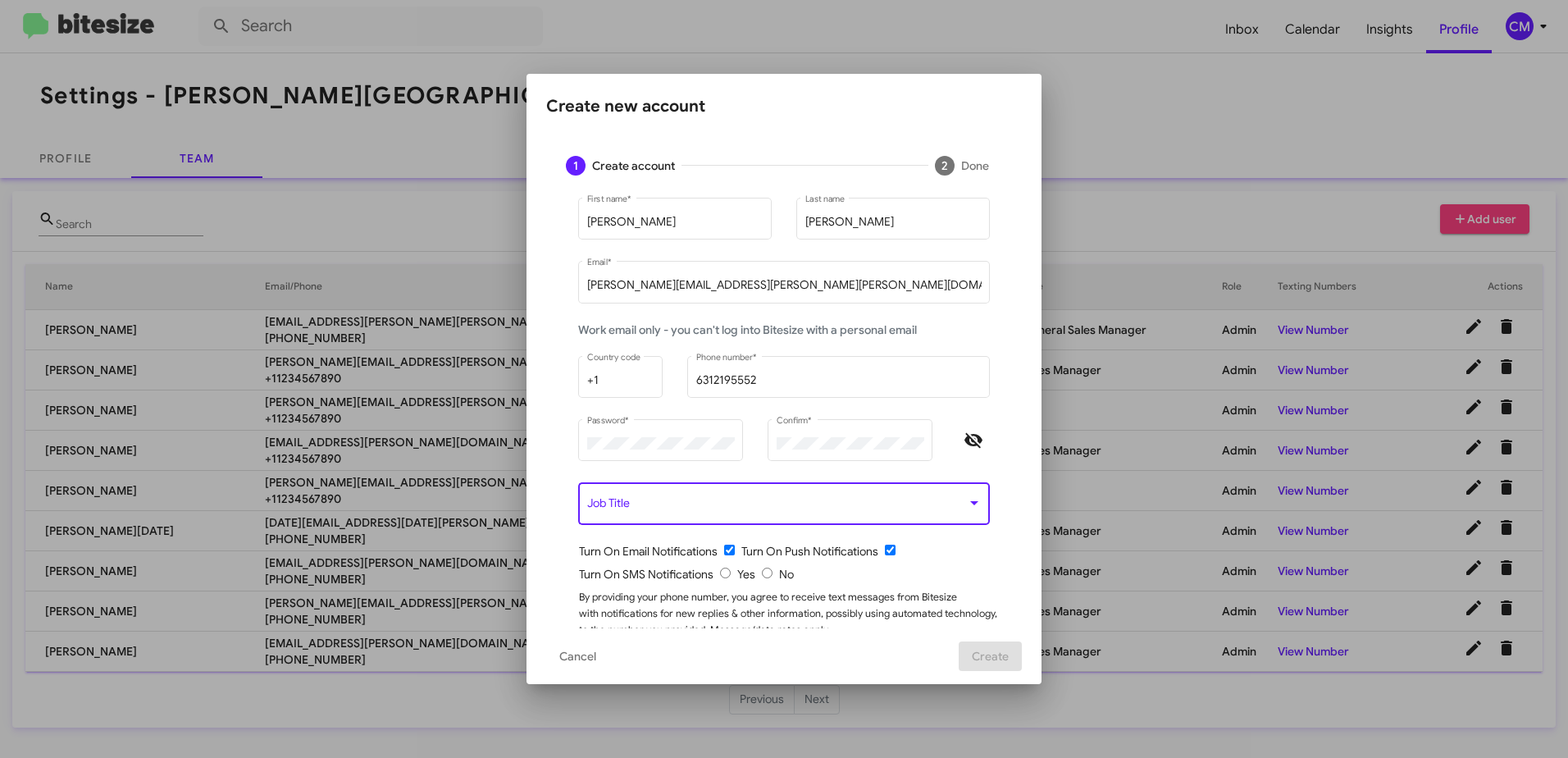
click at [644, 503] on span at bounding box center [776, 506] width 379 height 13
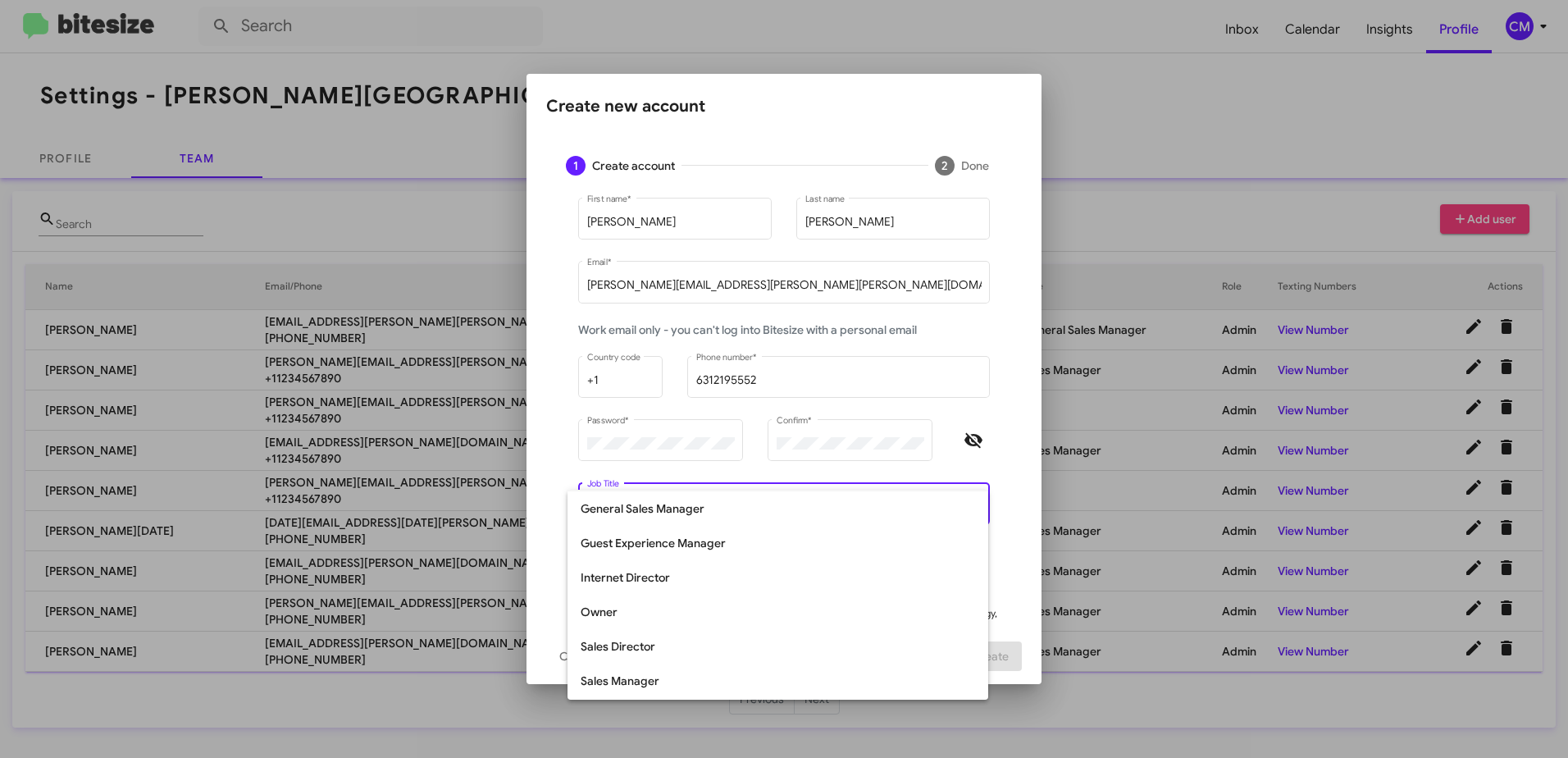
scroll to position [341, 0]
click at [676, 585] on span "Sales Manager" at bounding box center [777, 578] width 394 height 34
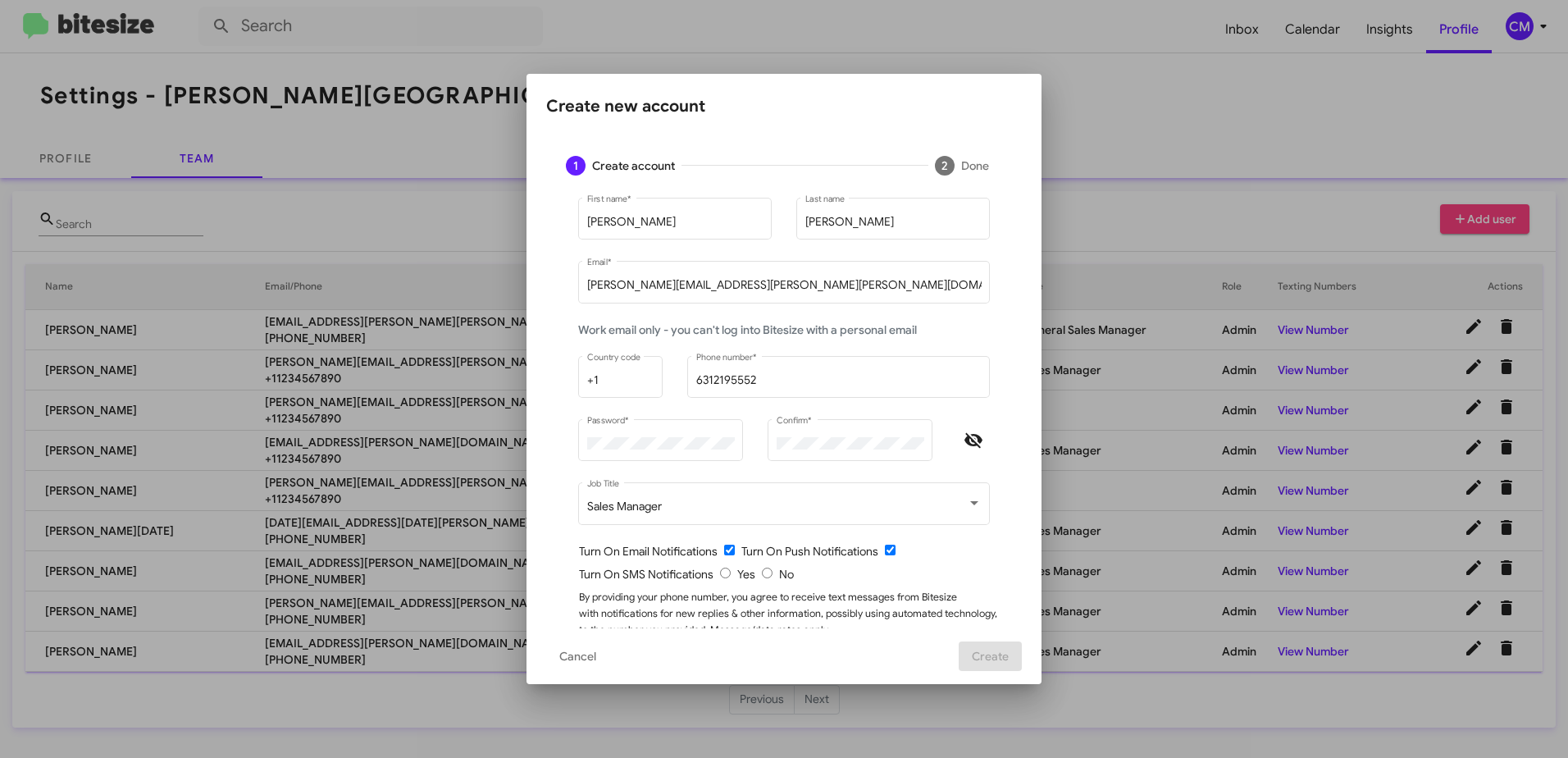
click at [971, 546] on div "Turn On Email Notifications Turn On Push Notifications" at bounding box center [791, 551] width 423 height 17
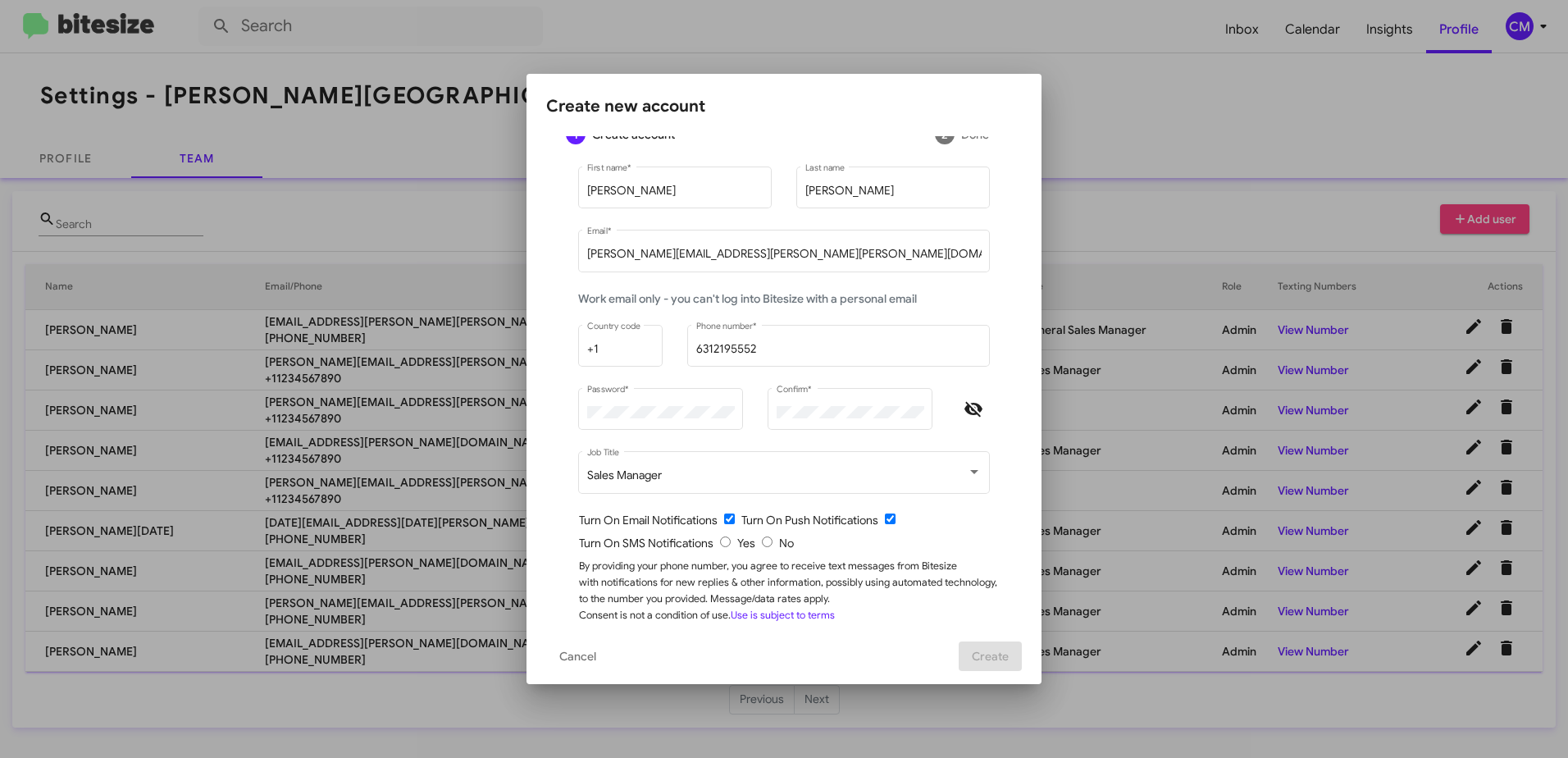
scroll to position [45, 0]
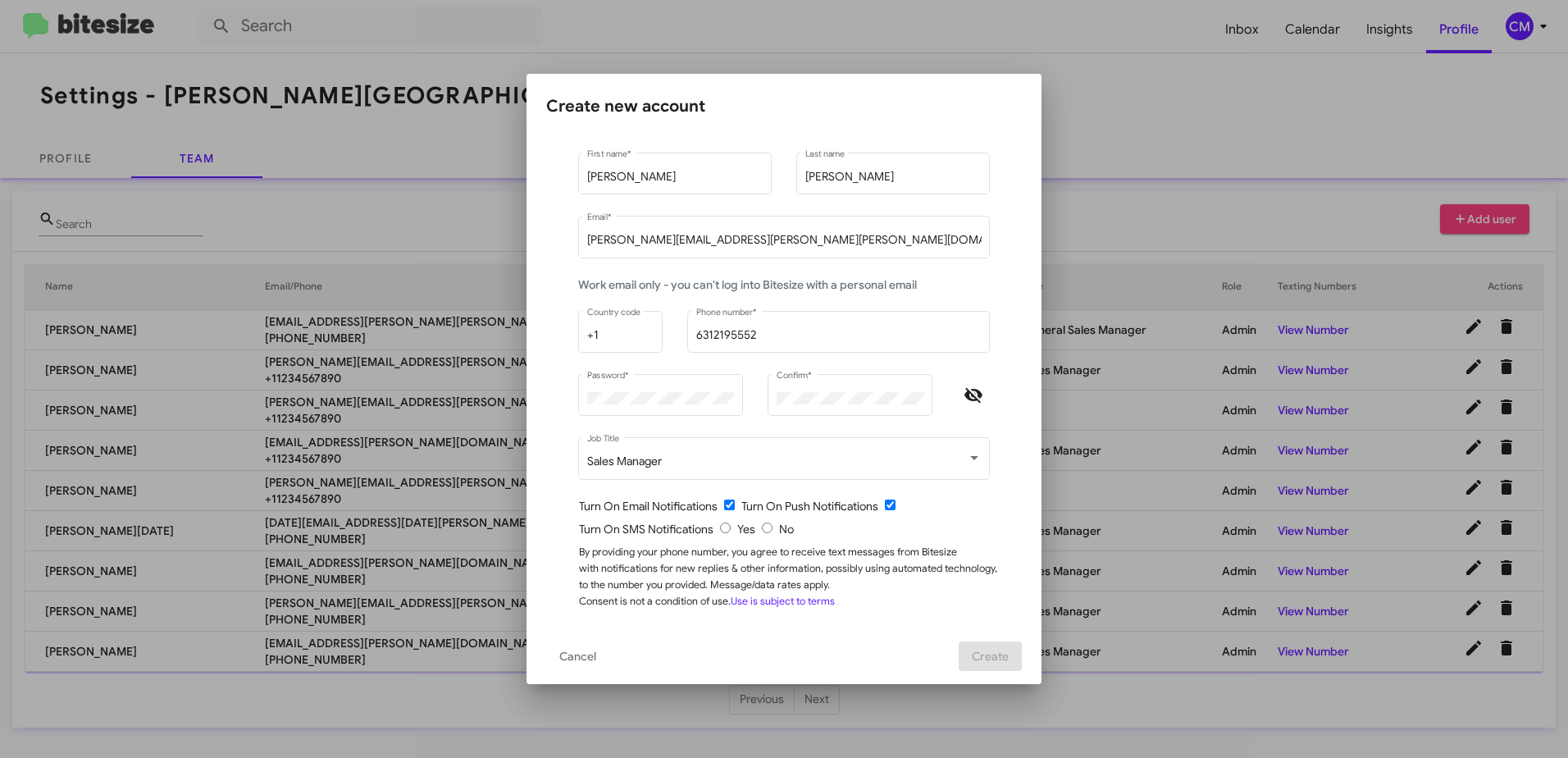
click at [884, 507] on input "checkbox" at bounding box center [889, 504] width 11 height 11
checkbox input "false"
click at [714, 504] on div "Turn On Email Notifications Turn On Push Notifications" at bounding box center [791, 505] width 423 height 17
click at [762, 531] on input "radio" at bounding box center [766, 528] width 11 height 11
radio input "true"
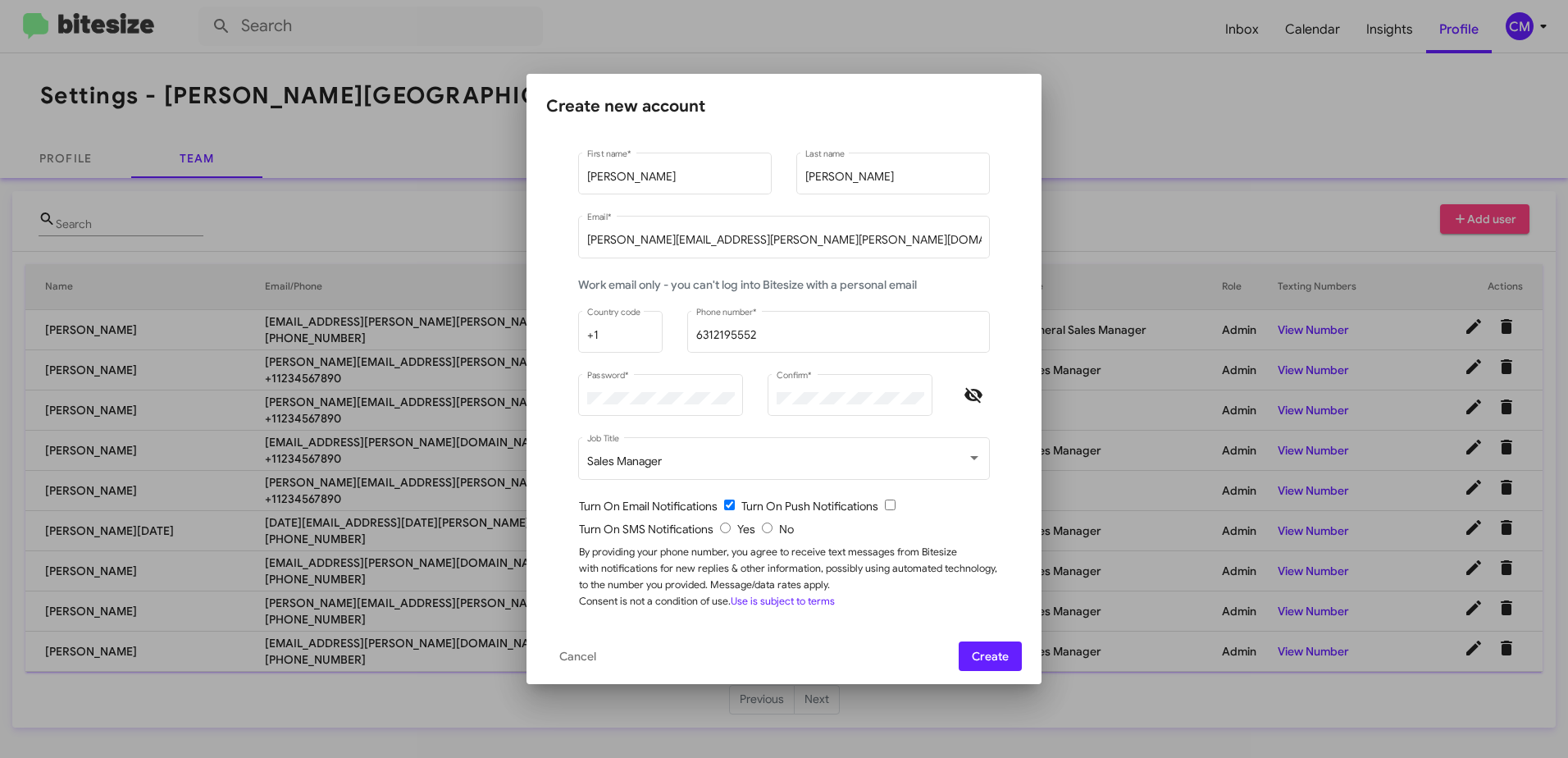
click at [724, 502] on input "checkbox" at bounding box center [728, 504] width 11 height 11
checkbox input "false"
click at [994, 653] on span "Create" at bounding box center [990, 657] width 37 height 29
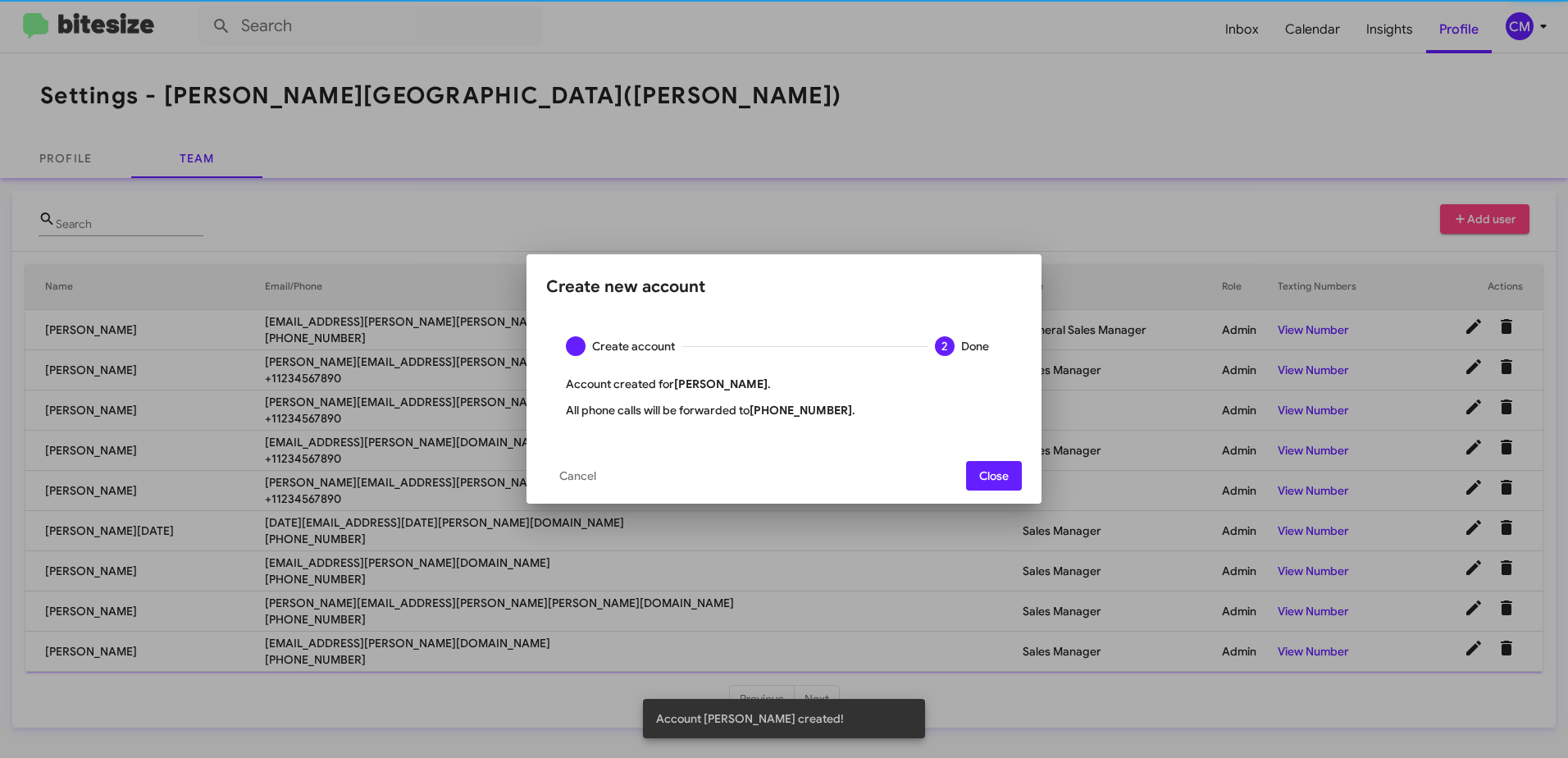
scroll to position [0, 0]
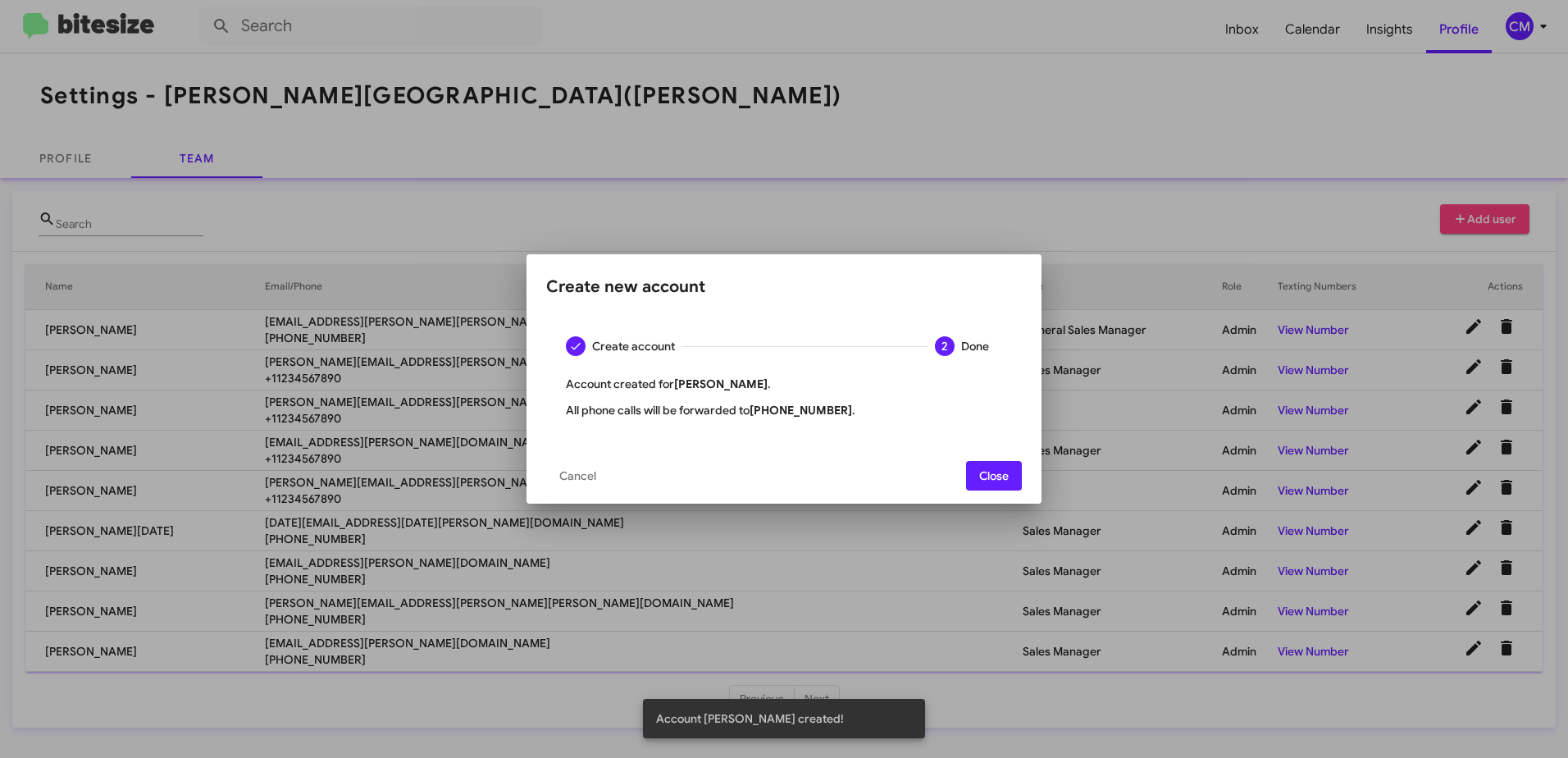
click at [985, 474] on span "Close" at bounding box center [994, 476] width 29 height 29
